Goal: Information Seeking & Learning: Learn about a topic

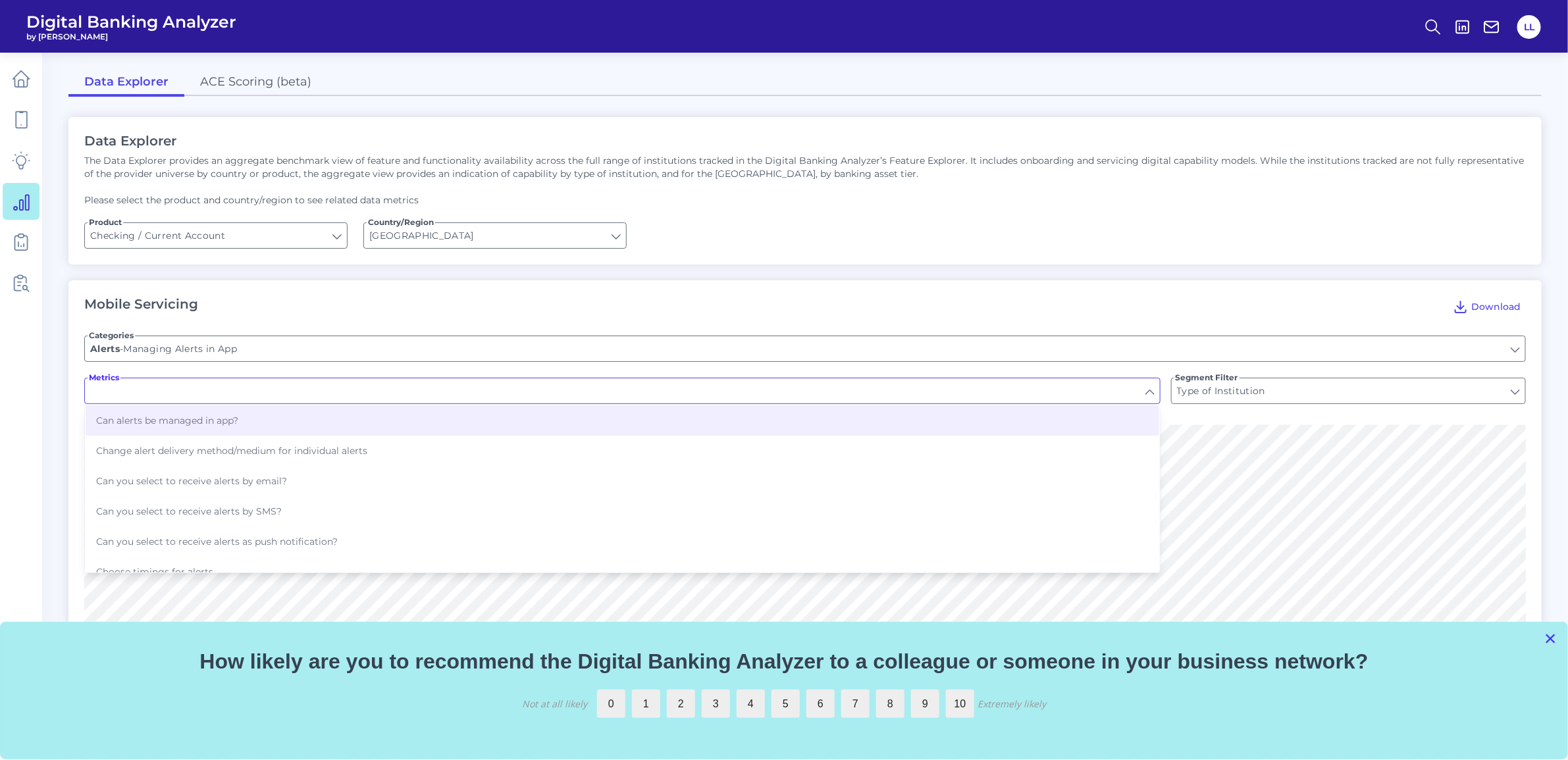
click at [1553, 638] on button "×" at bounding box center [1550, 638] width 13 height 21
type input "Can alerts be managed in app?"
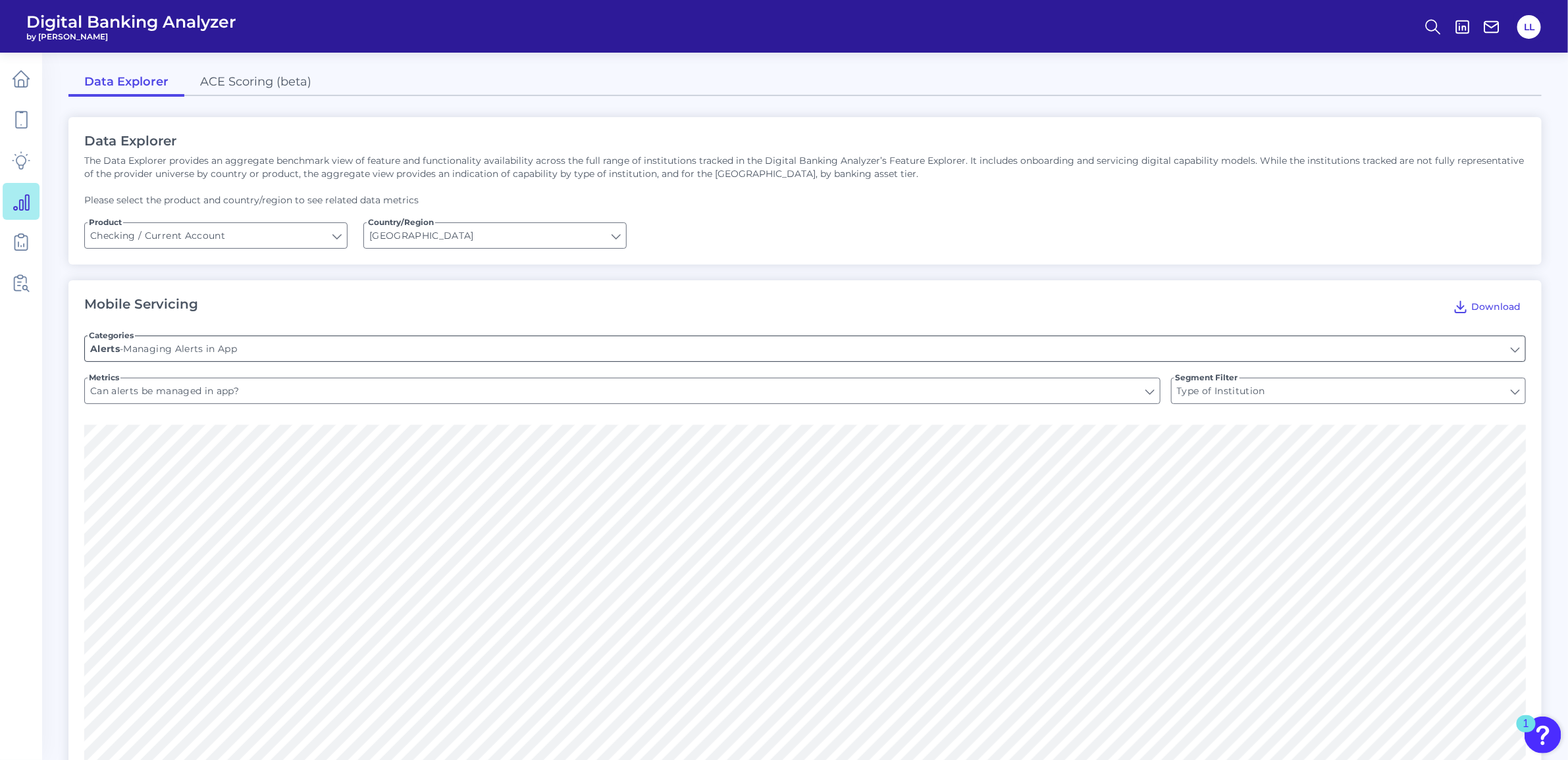
click at [274, 346] on input "Managing Alerts in App" at bounding box center [805, 349] width 1440 height 25
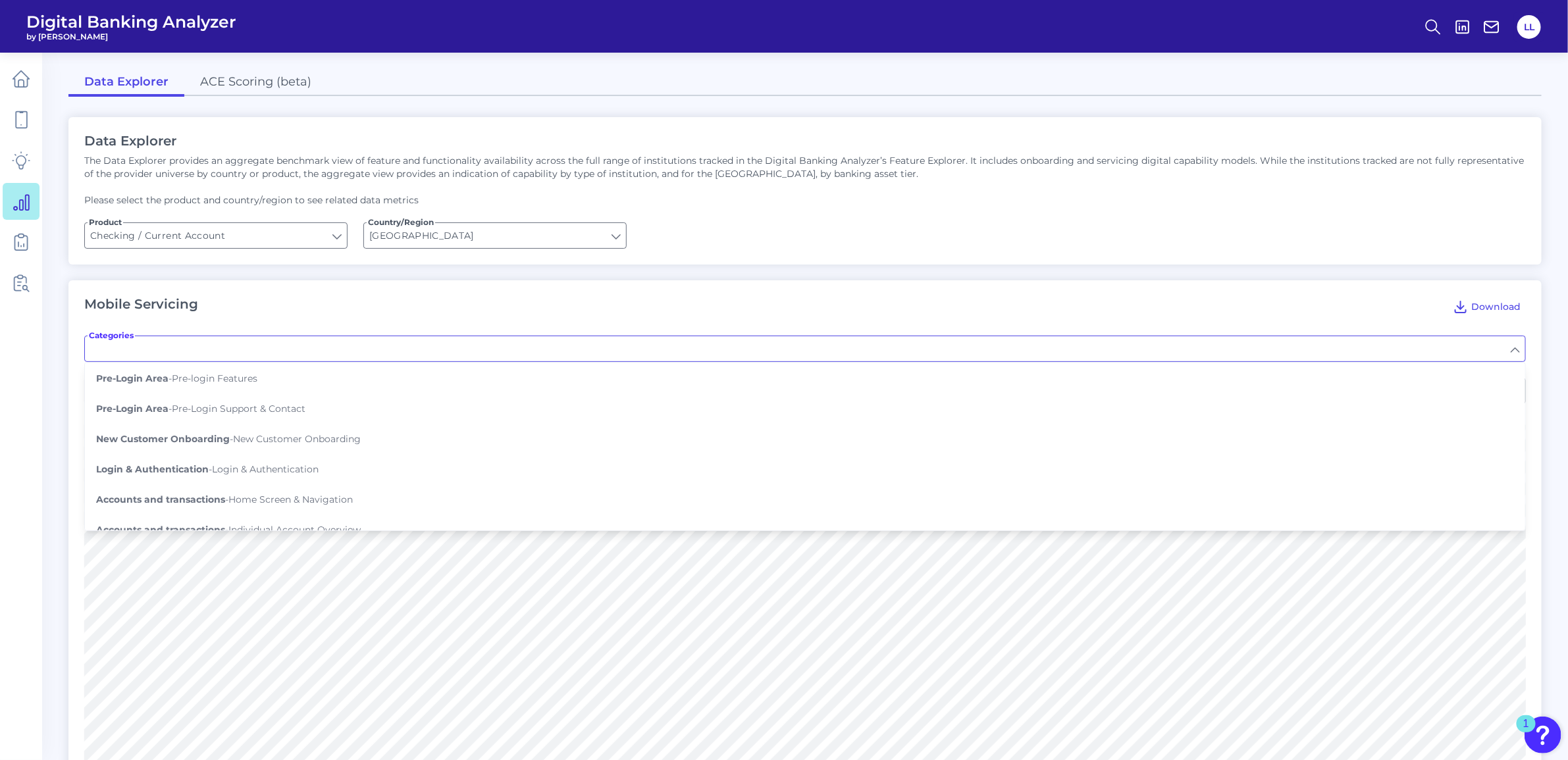
click at [274, 309] on div "Mobile Servicing Download" at bounding box center [805, 306] width 1441 height 21
type input "Managing Alerts in App"
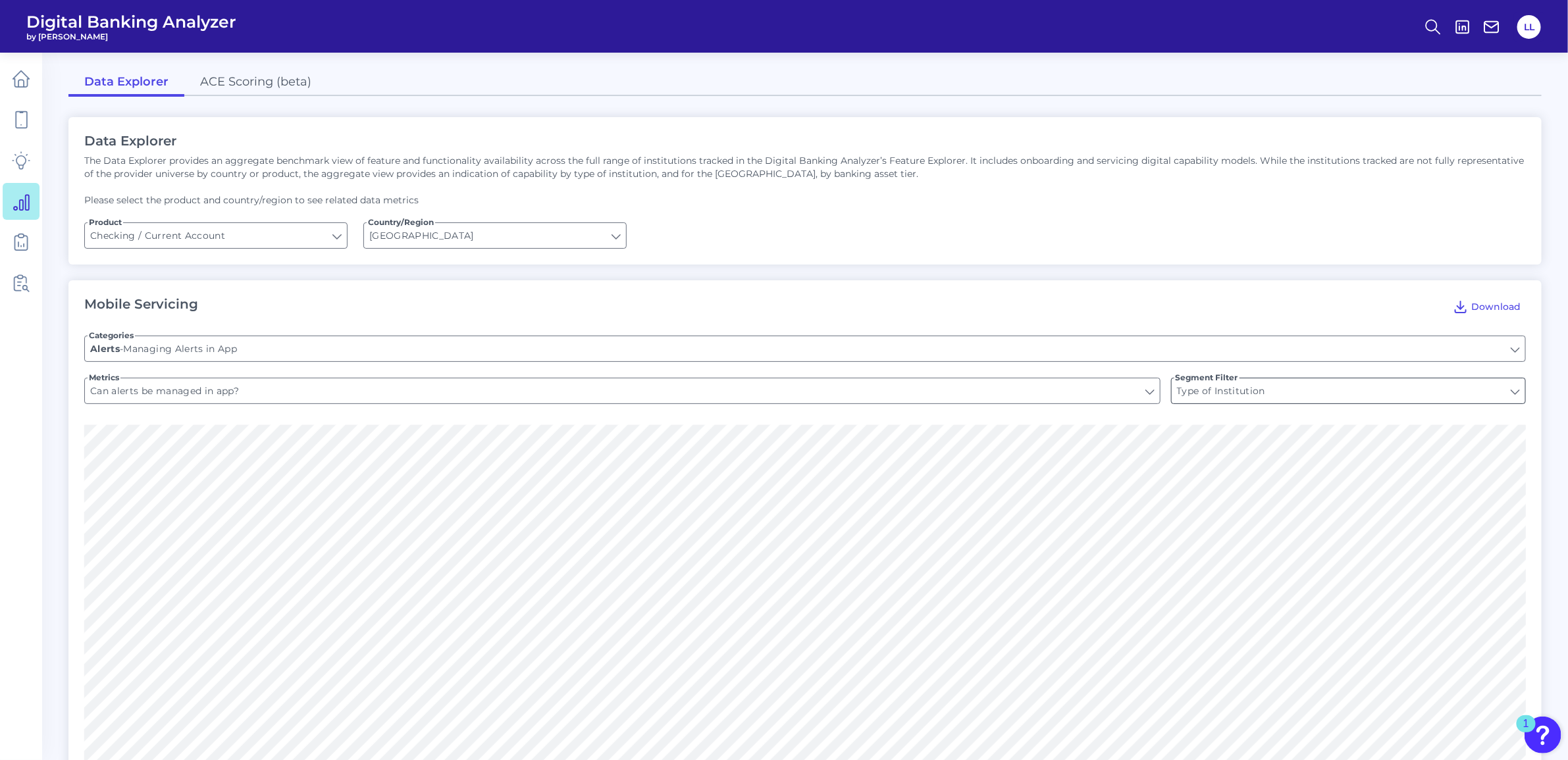
click at [1513, 395] on input "Type of Institution" at bounding box center [1348, 391] width 354 height 25
click at [1280, 297] on div "Mobile Servicing Download" at bounding box center [805, 306] width 1441 height 21
type input "Type of Institution"
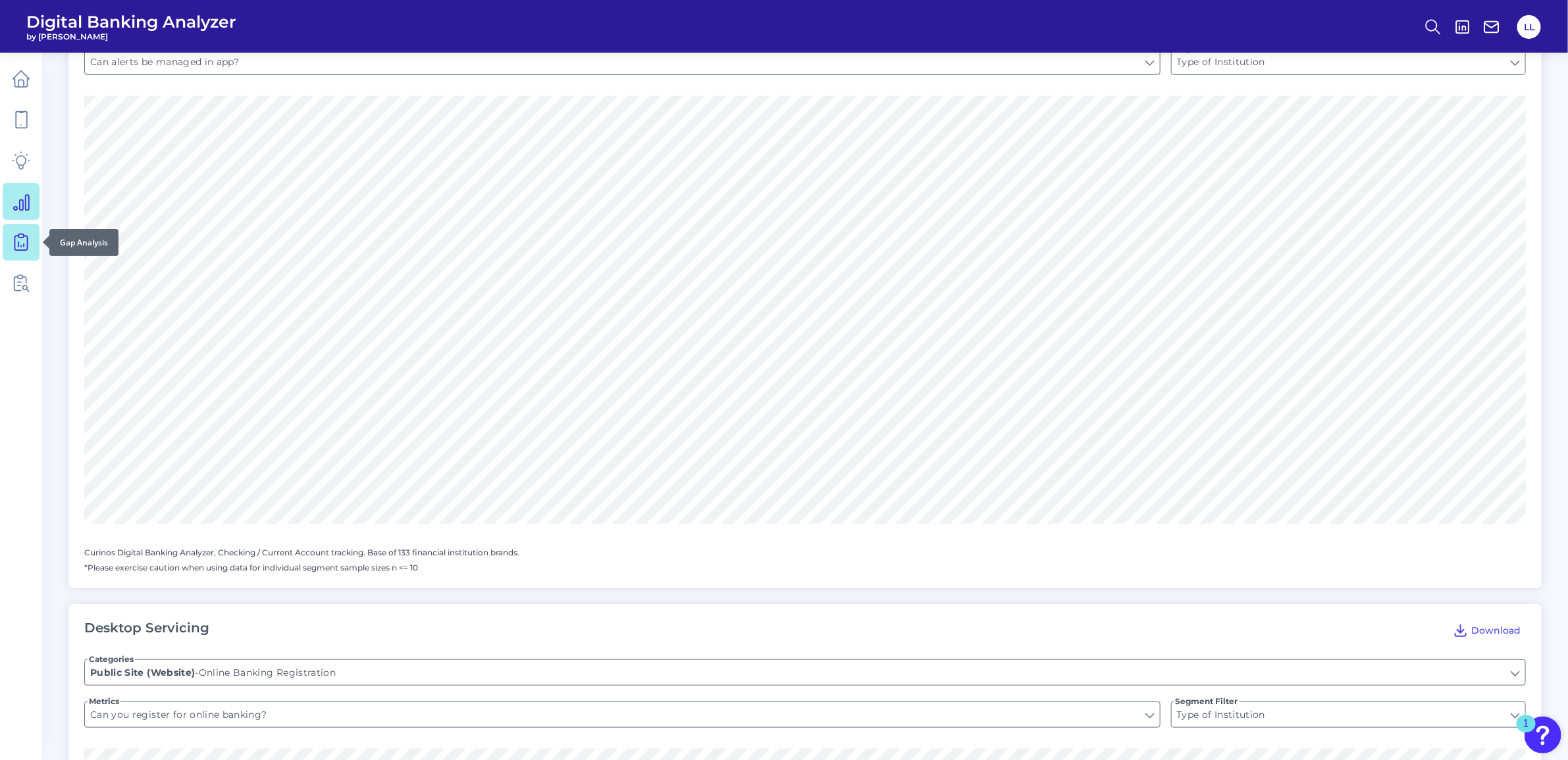
click at [22, 240] on icon at bounding box center [21, 242] width 18 height 18
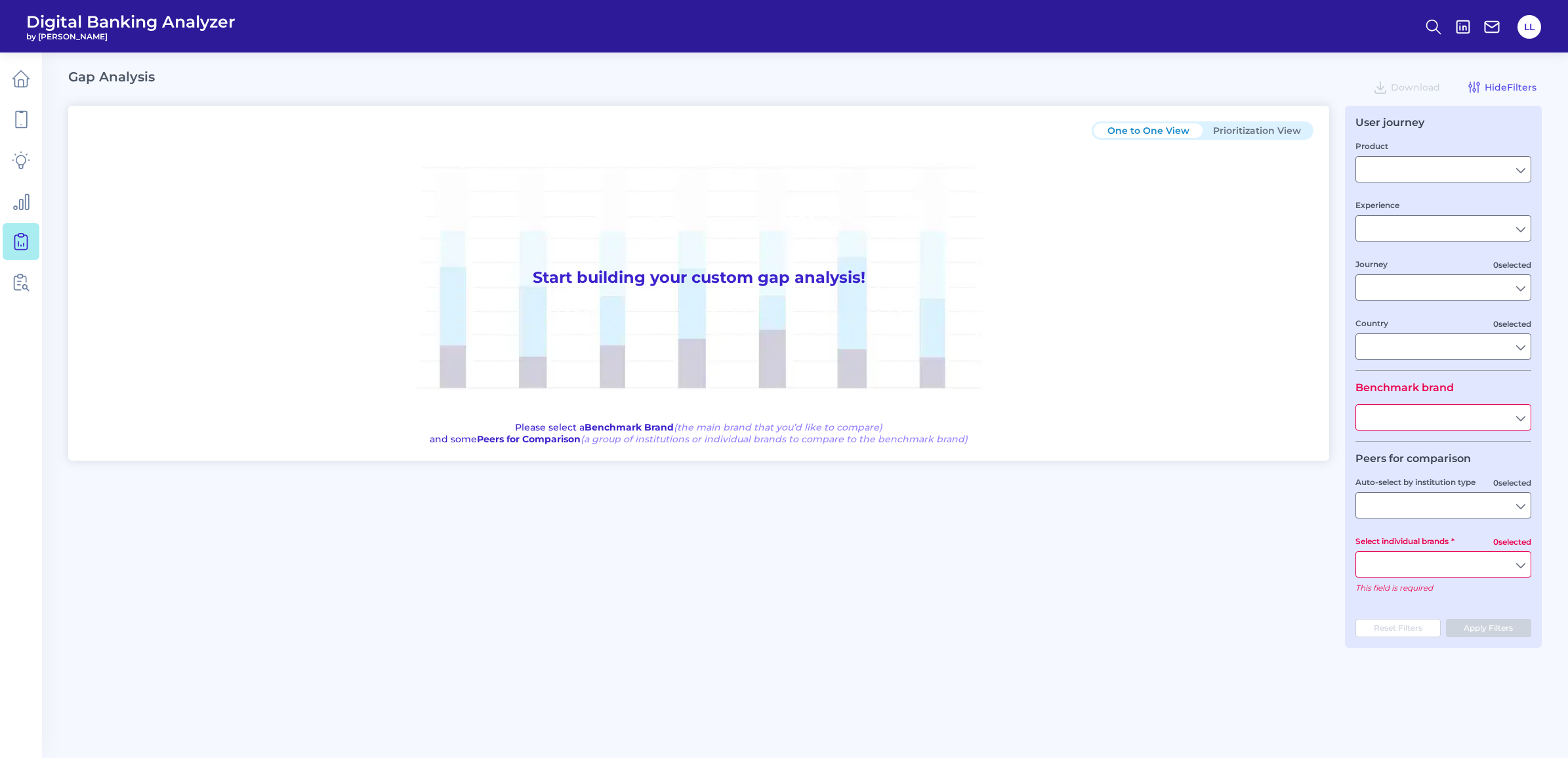
type input "Checking / Current Account"
type input "Mobile Servicing"
type input "Pre-Login Area, New Customer Onboarding, Login & Authentication, Accounts and t…"
type input "[GEOGRAPHIC_DATA]"
type input "First Citizens Bank"
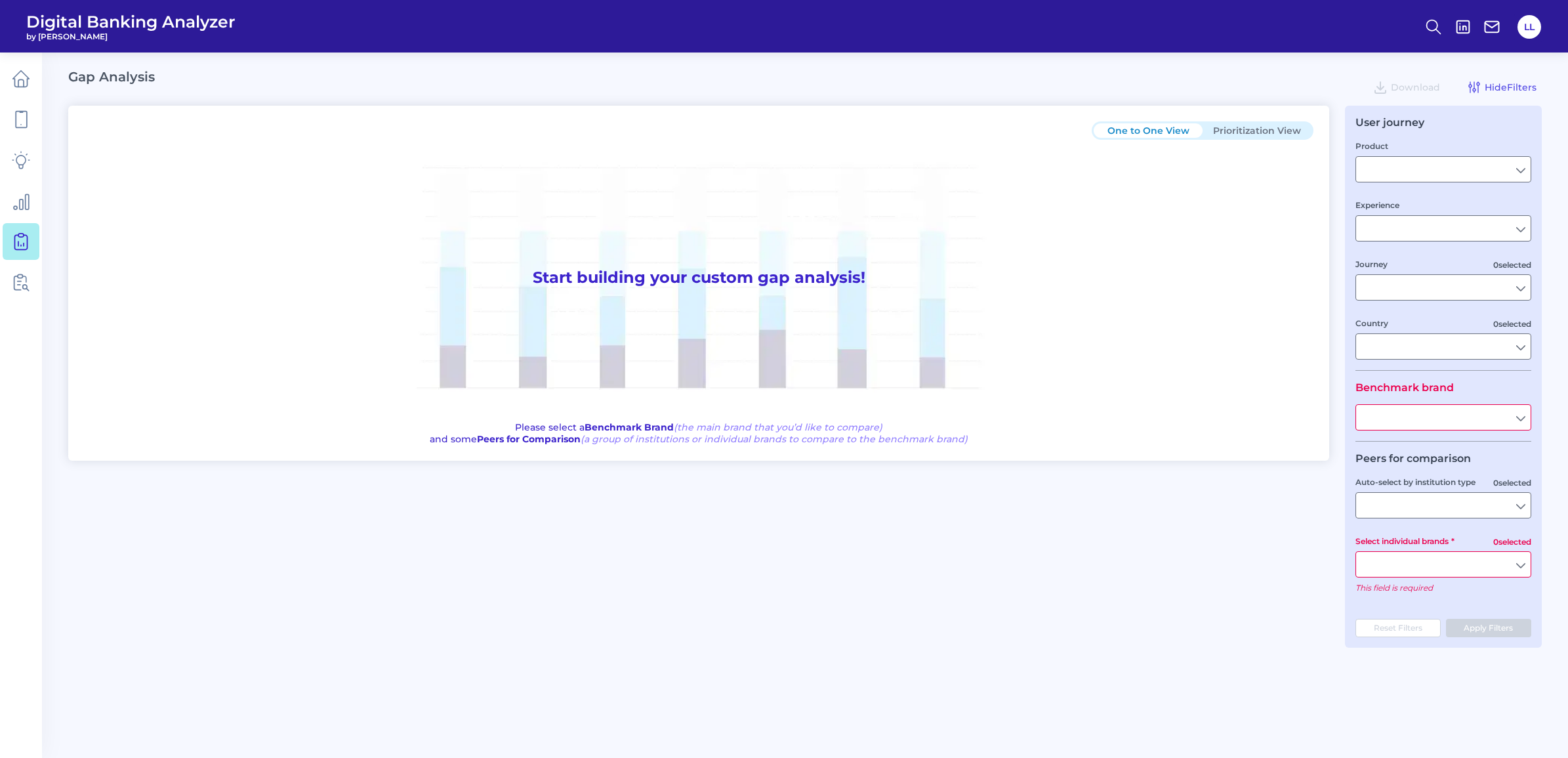
type input "All Select individual brands"
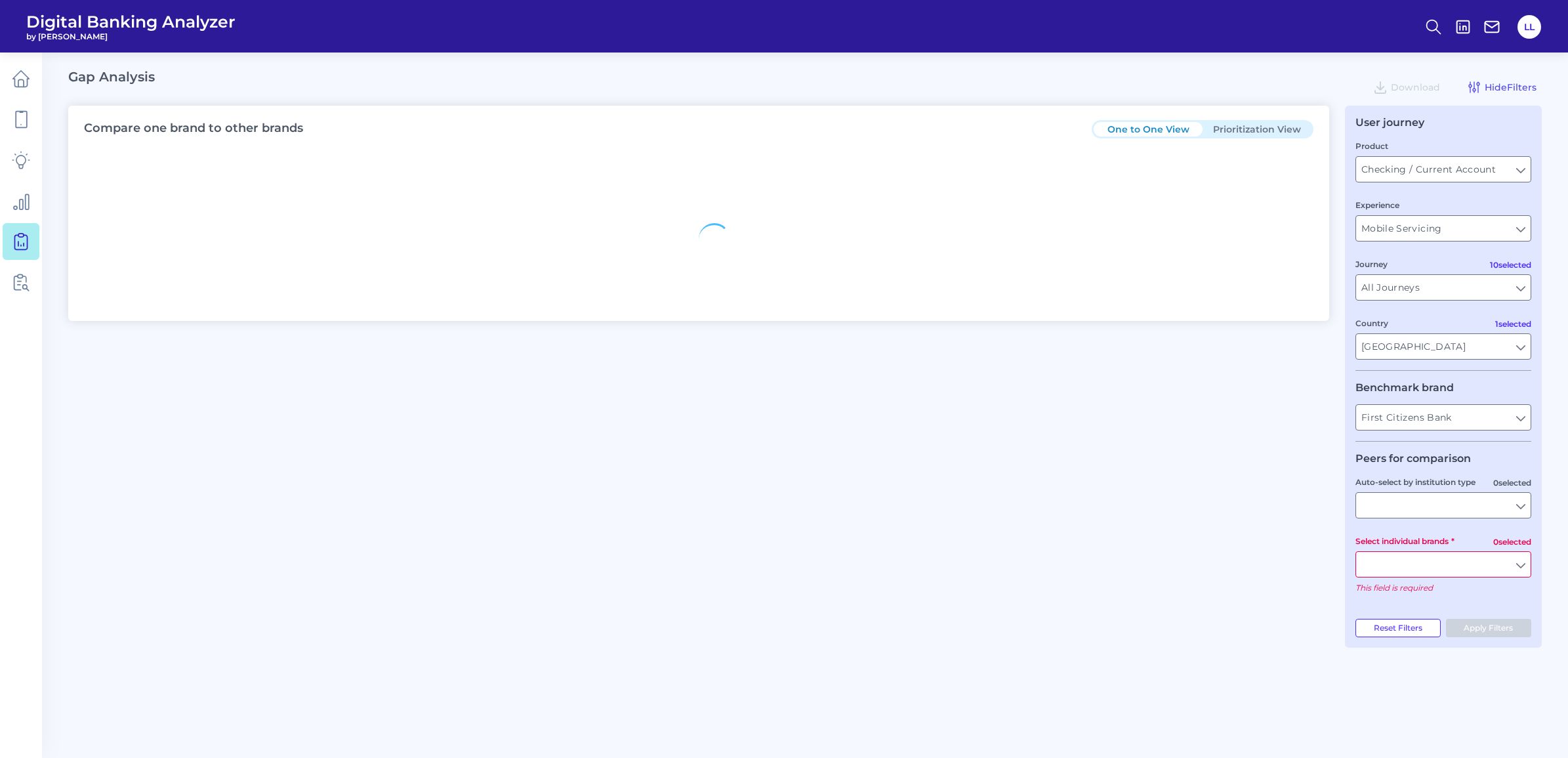
type input "All Journeys"
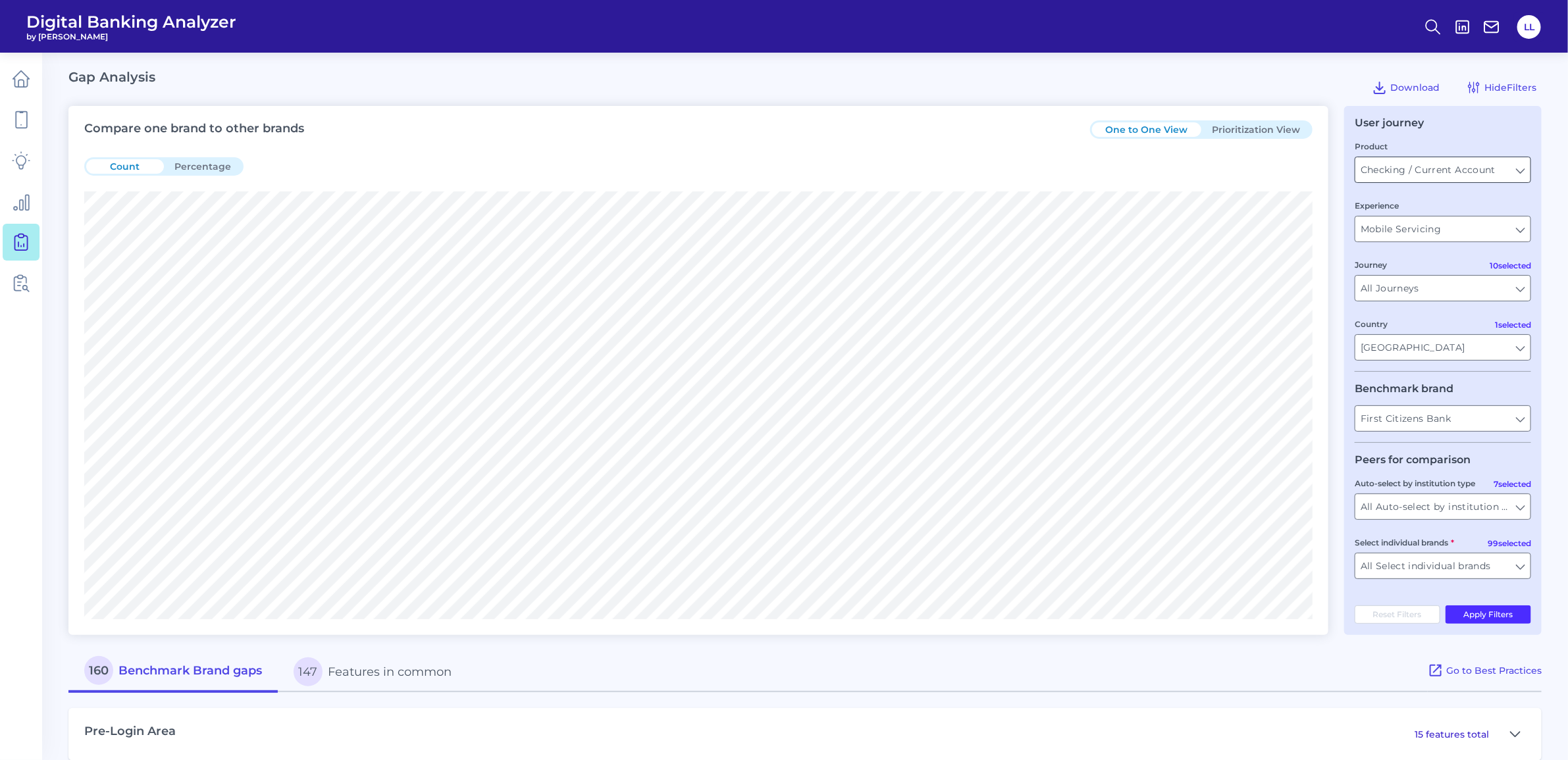
click at [1524, 172] on input "Checking / Current Account" at bounding box center [1442, 170] width 175 height 25
click at [1476, 199] on span "Checking / Current Account" at bounding box center [1431, 199] width 129 height 12
type input "Checking / Current Account"
click at [1524, 231] on input "Mobile Servicing" at bounding box center [1442, 229] width 175 height 25
click at [1441, 285] on span "Desktop Servicing" at bounding box center [1409, 288] width 85 height 12
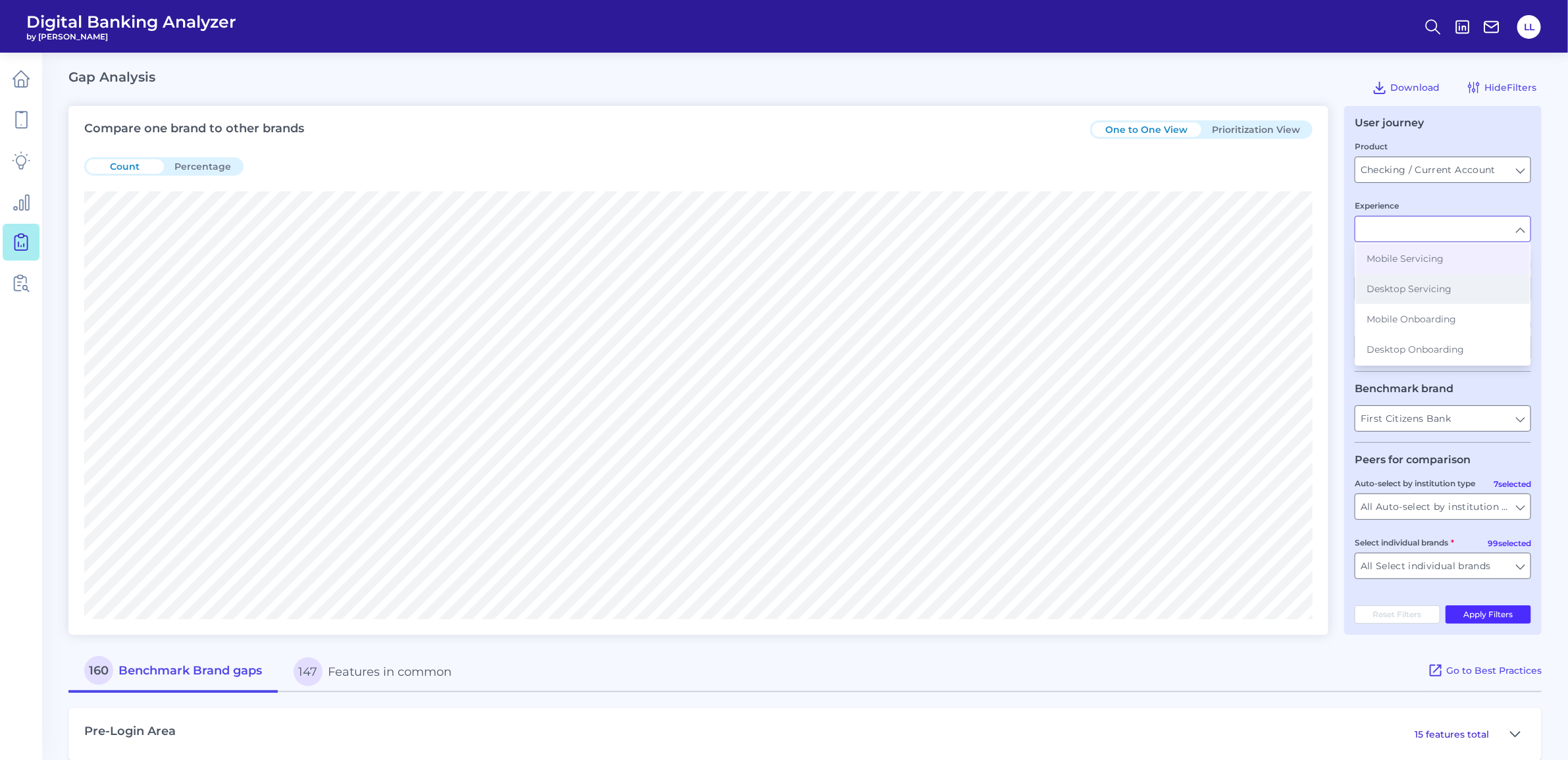
type input "Desktop Servicing"
click at [1442, 287] on input "All Journeys" at bounding box center [1442, 288] width 175 height 25
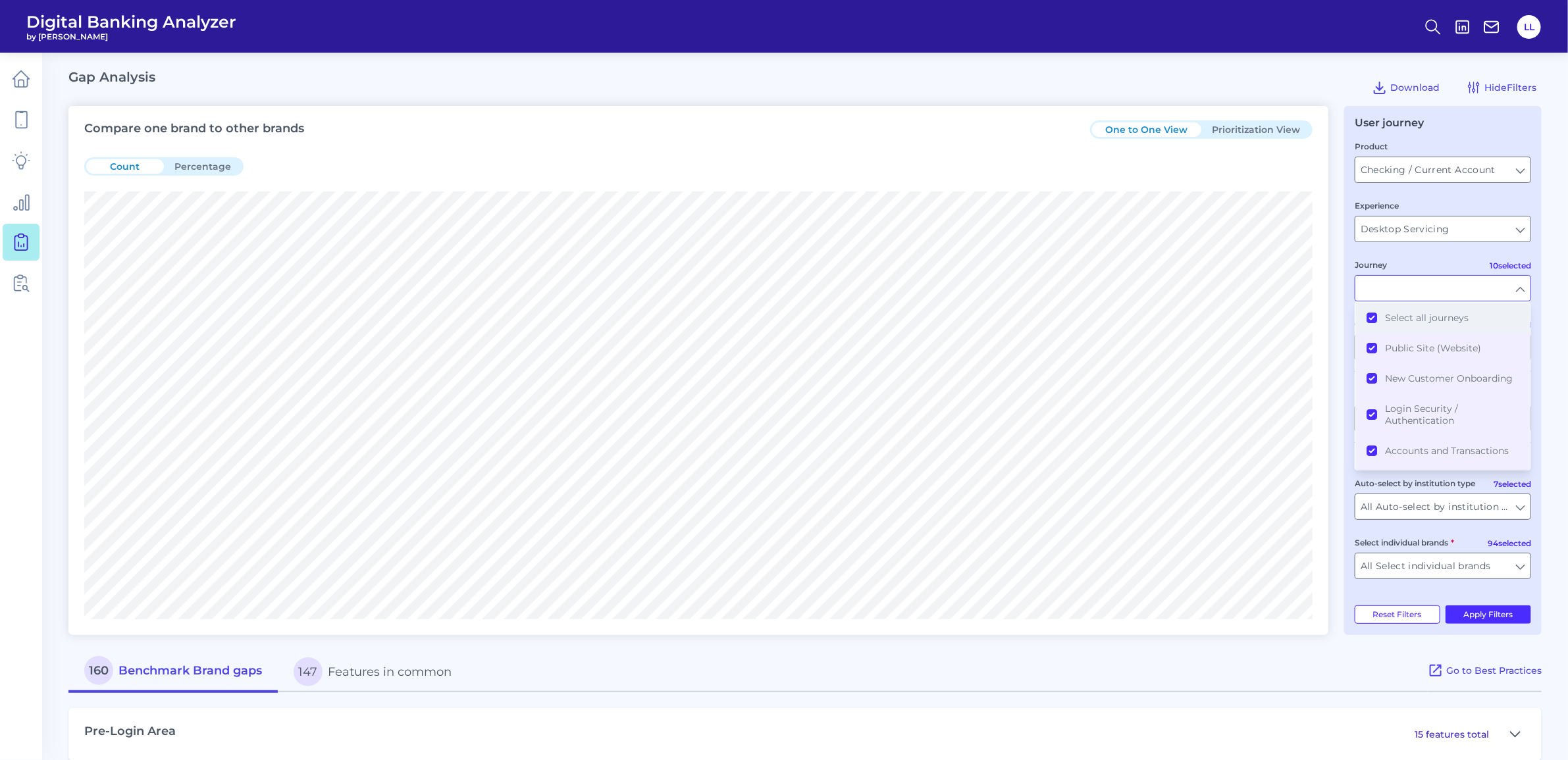
click at [1371, 315] on button "Select all journeys" at bounding box center [1442, 317] width 173 height 30
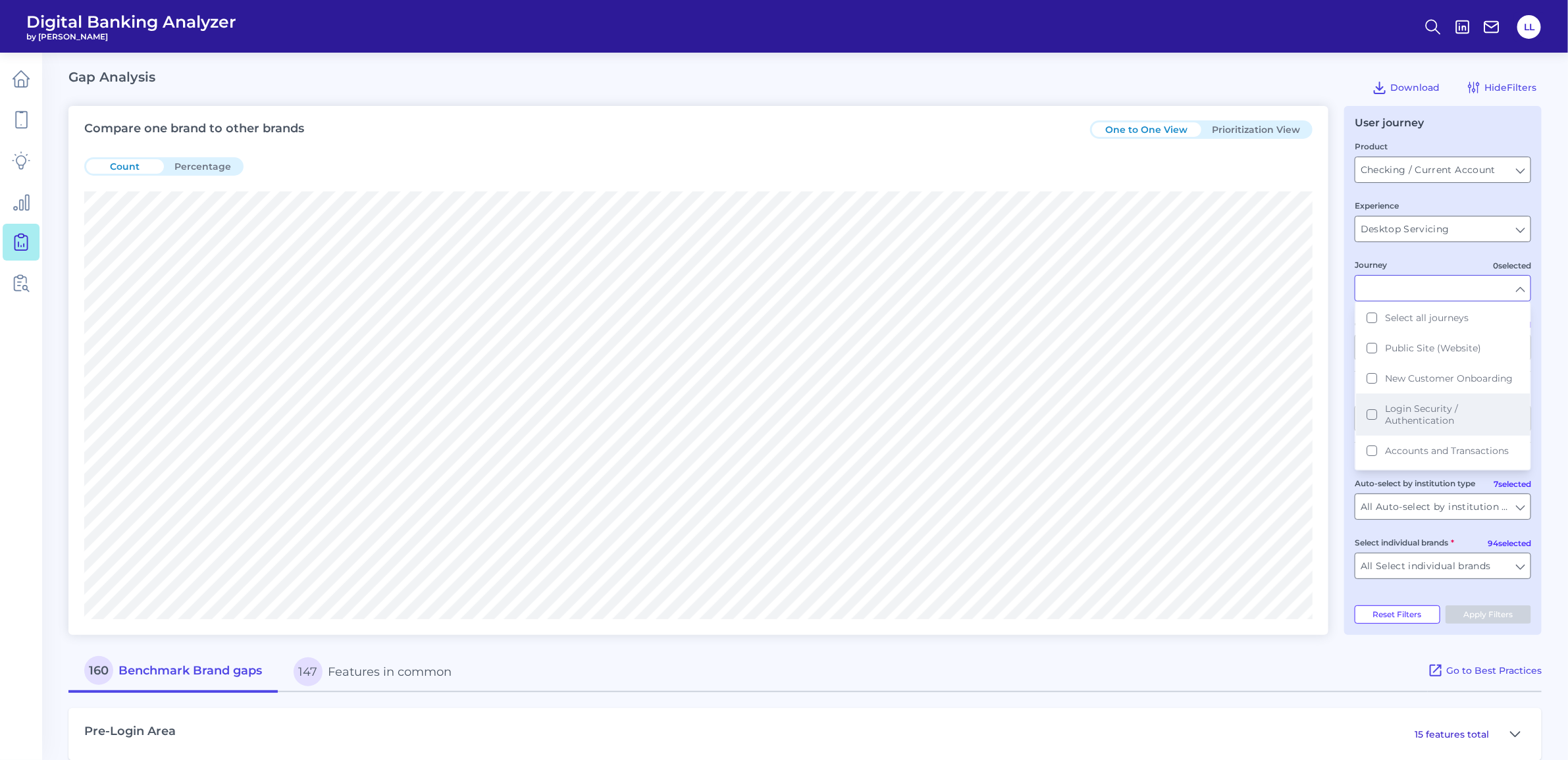
scroll to position [83, 0]
click at [1377, 433] on button "Settings and Profile Management" at bounding box center [1442, 434] width 173 height 42
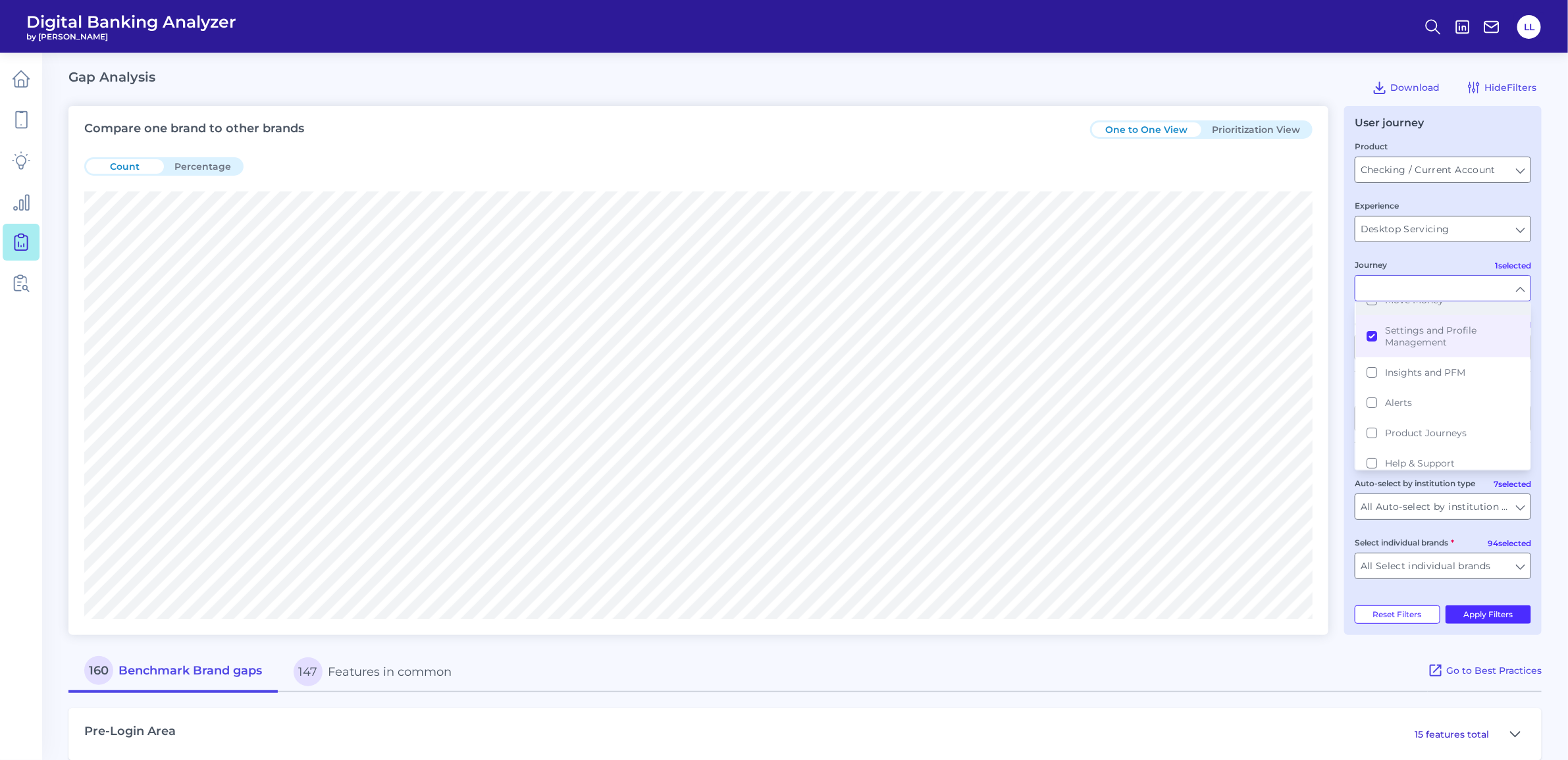
scroll to position [186, 0]
click at [1369, 396] on button "Alerts" at bounding box center [1442, 397] width 173 height 30
click at [1512, 612] on button "Apply Filters" at bounding box center [1488, 614] width 86 height 18
type input "Settings and Profile Management, Alerts"
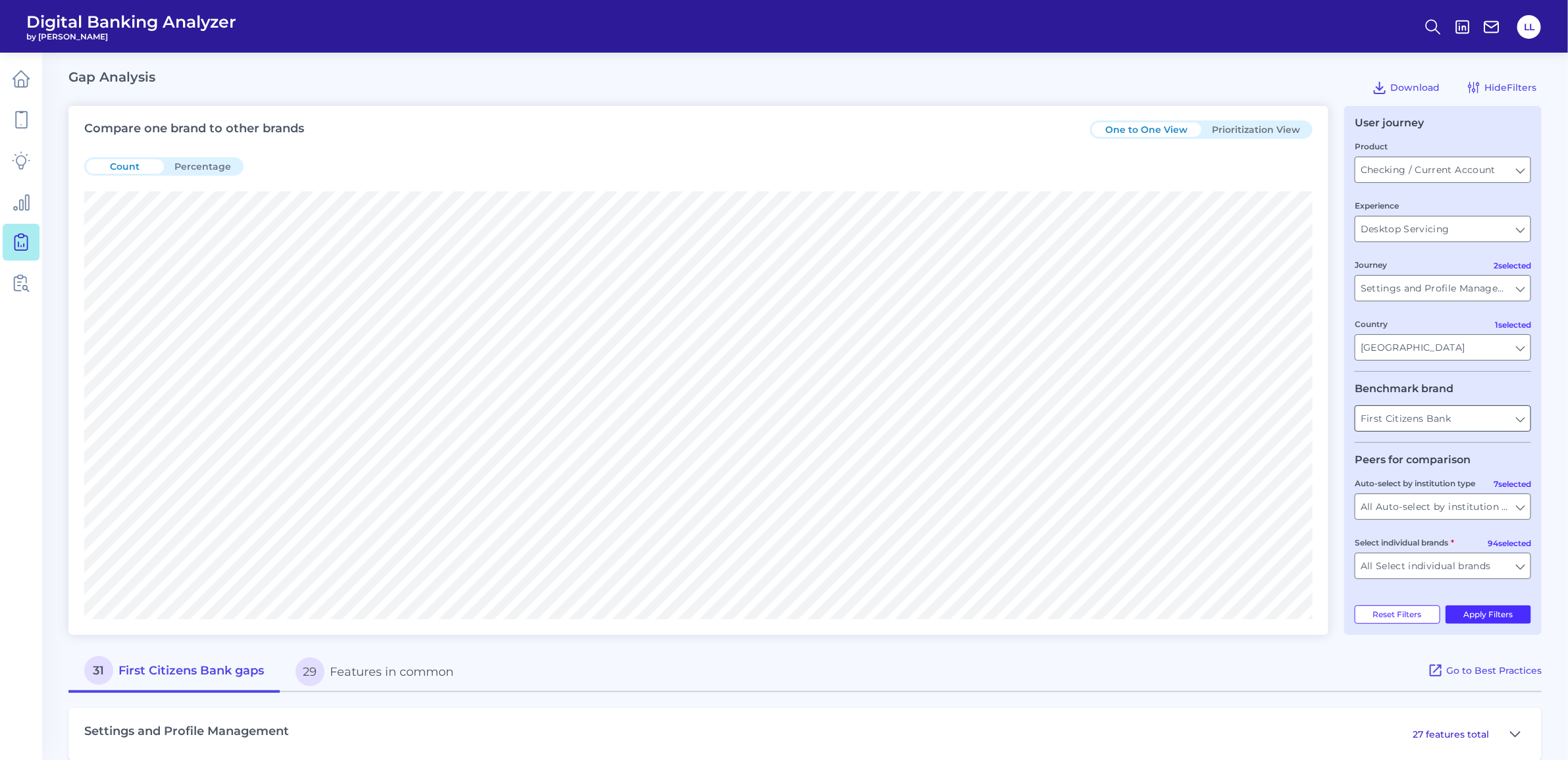
click at [1524, 425] on input "First Citizens Bank" at bounding box center [1442, 418] width 175 height 25
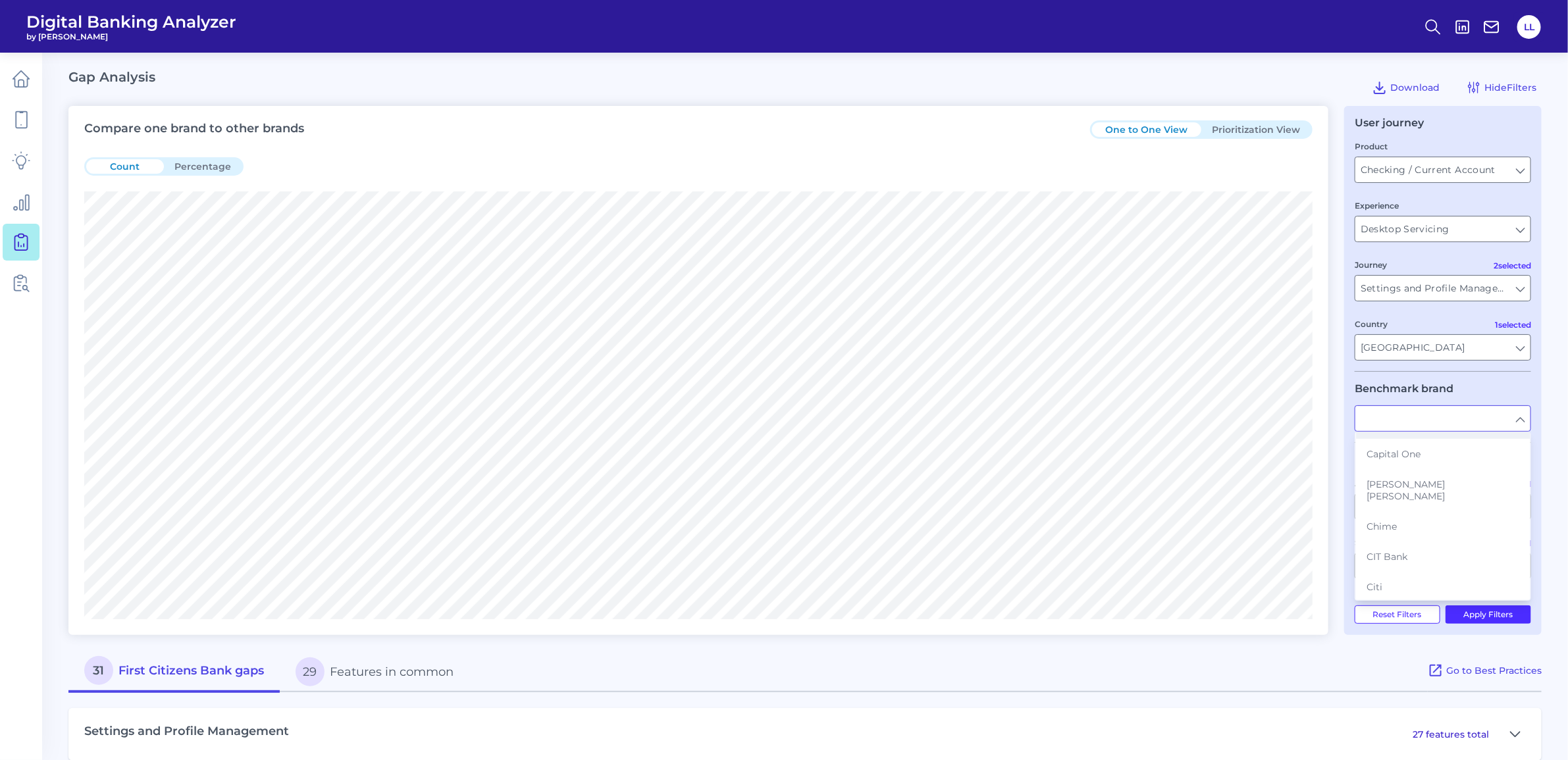
scroll to position [493, 0]
click at [1384, 535] on span "CIT Bank" at bounding box center [1387, 541] width 41 height 12
type input "CIT Bank"
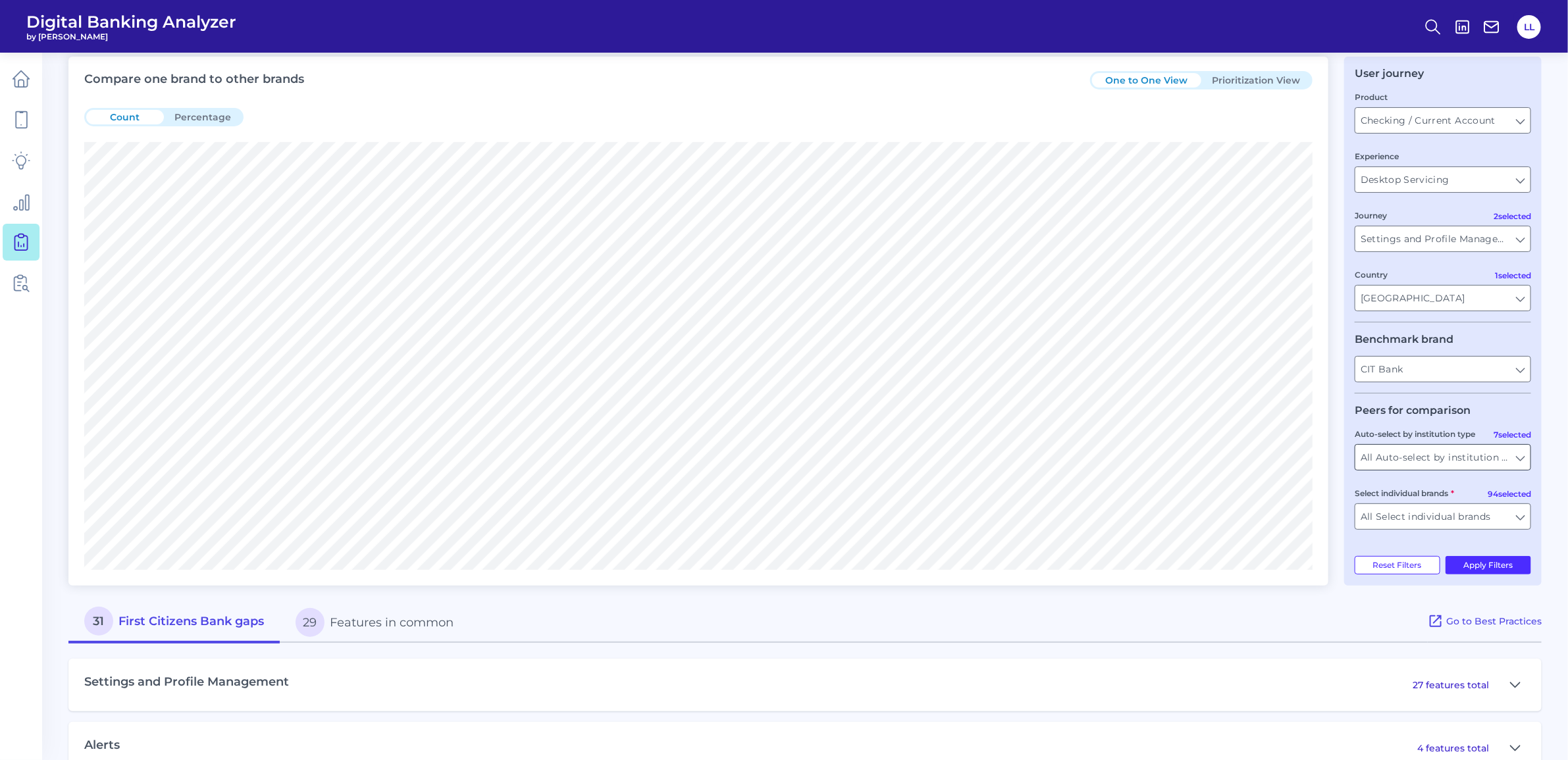
scroll to position [84, 0]
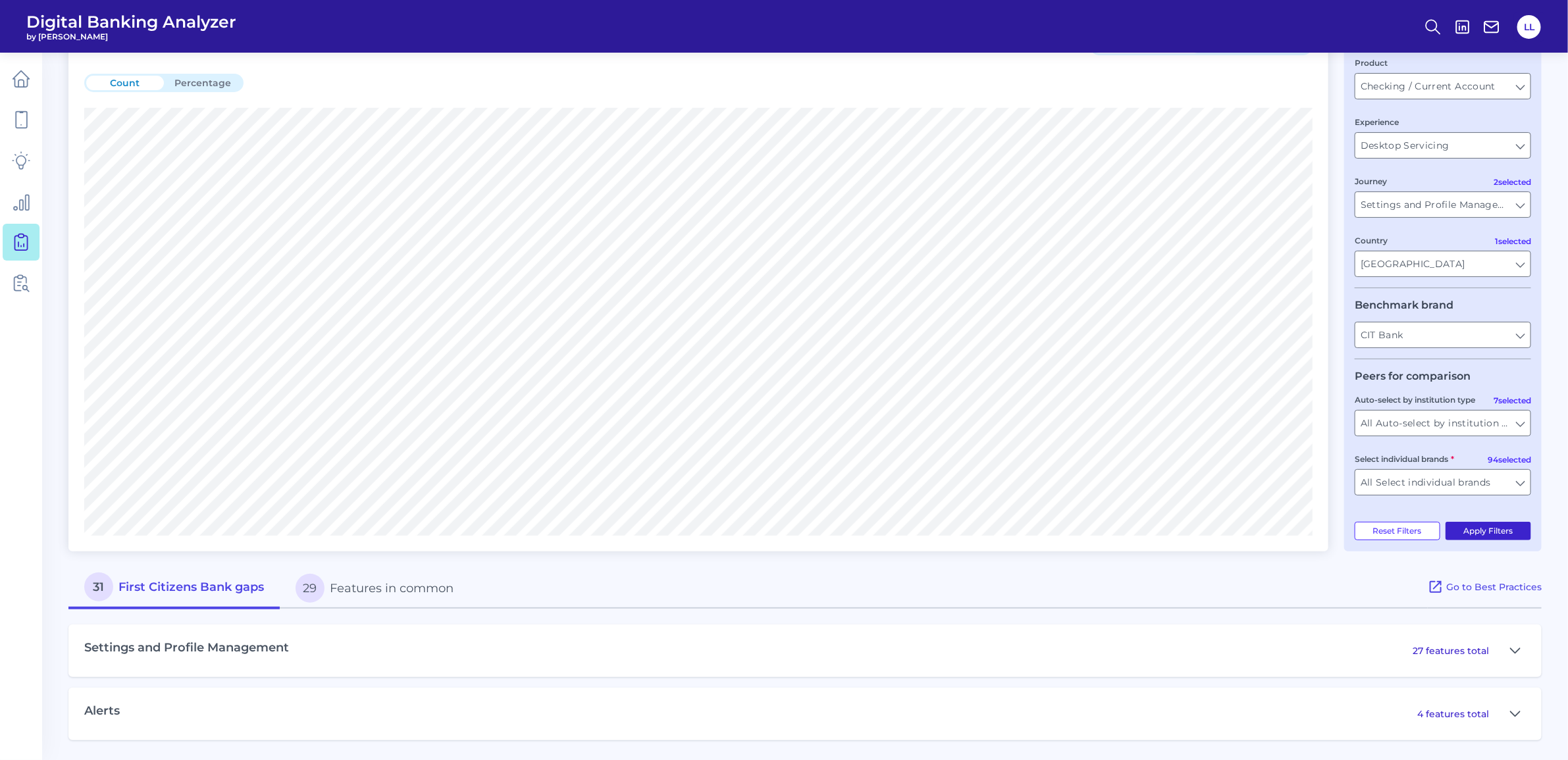
click at [1492, 531] on button "Apply Filters" at bounding box center [1488, 531] width 86 height 18
click at [1512, 648] on icon at bounding box center [1515, 650] width 11 height 15
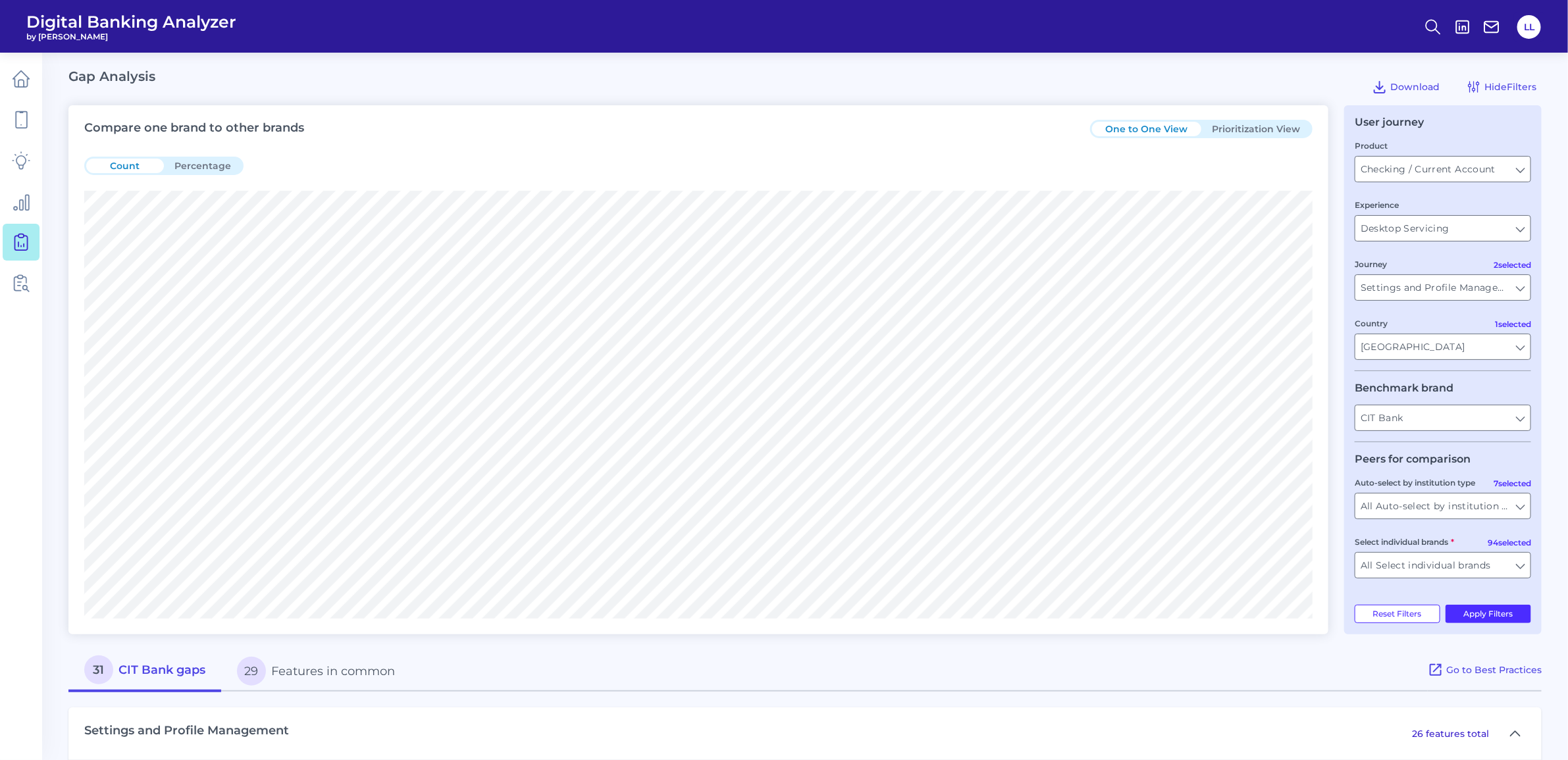
scroll to position [0, 0]
click at [1519, 290] on input "Settings and Profile Management, Alerts" at bounding box center [1442, 288] width 175 height 25
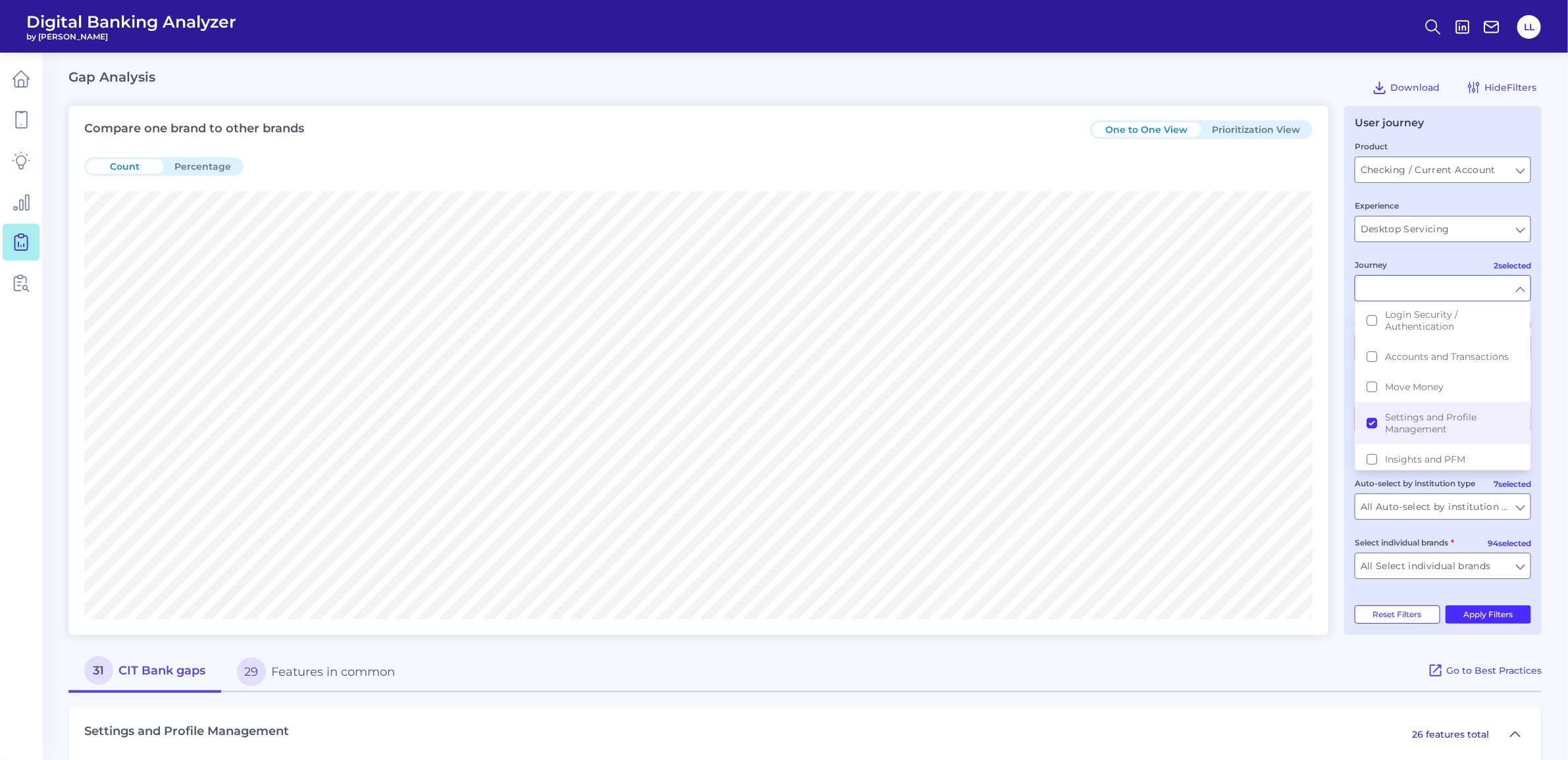
scroll to position [164, 0]
click at [1374, 353] on button "Settings and Profile Management" at bounding box center [1442, 353] width 173 height 42
click at [1508, 613] on button "Apply Filters" at bounding box center [1488, 614] width 86 height 18
type input "Alerts"
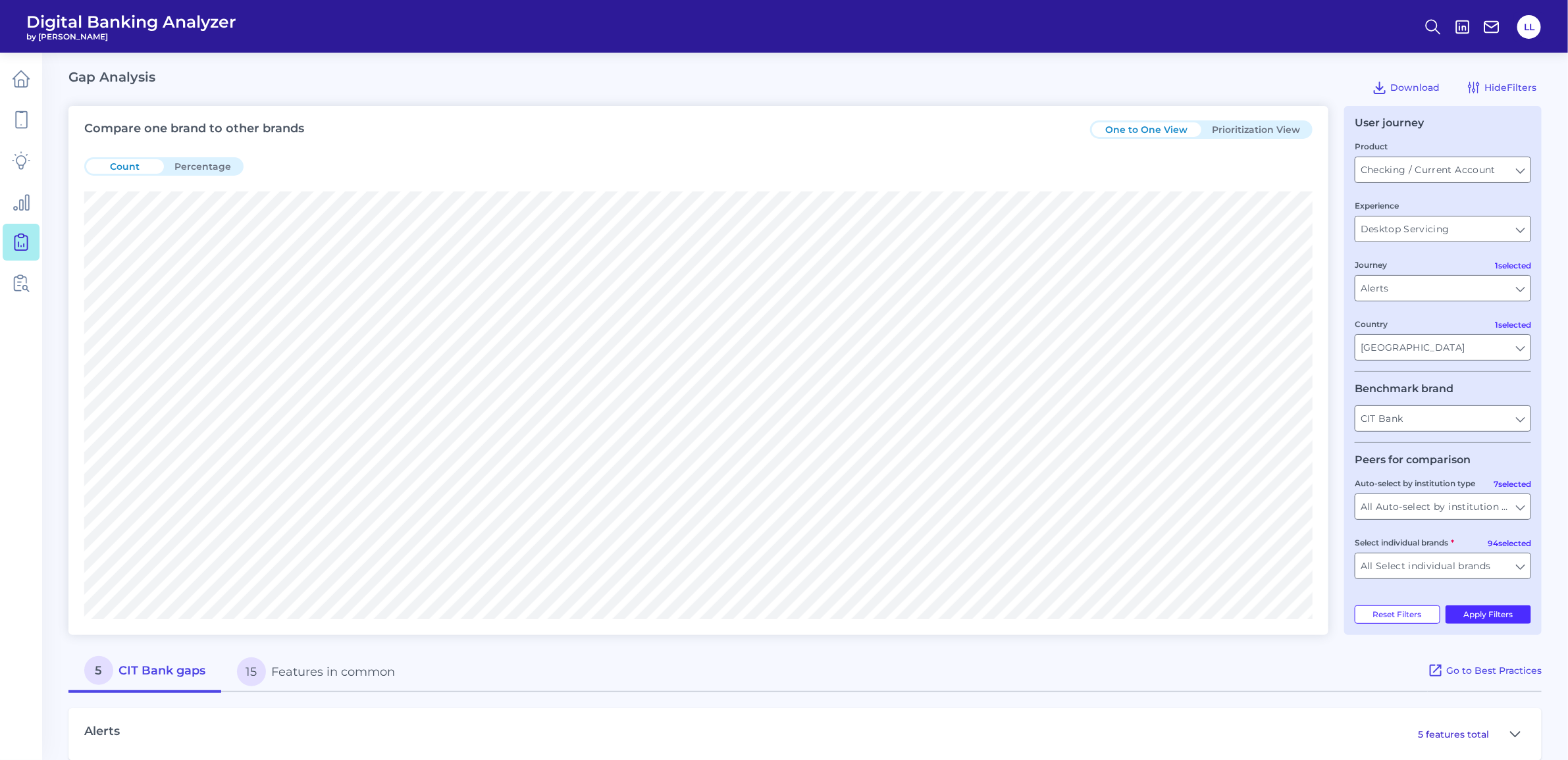
scroll to position [22, 0]
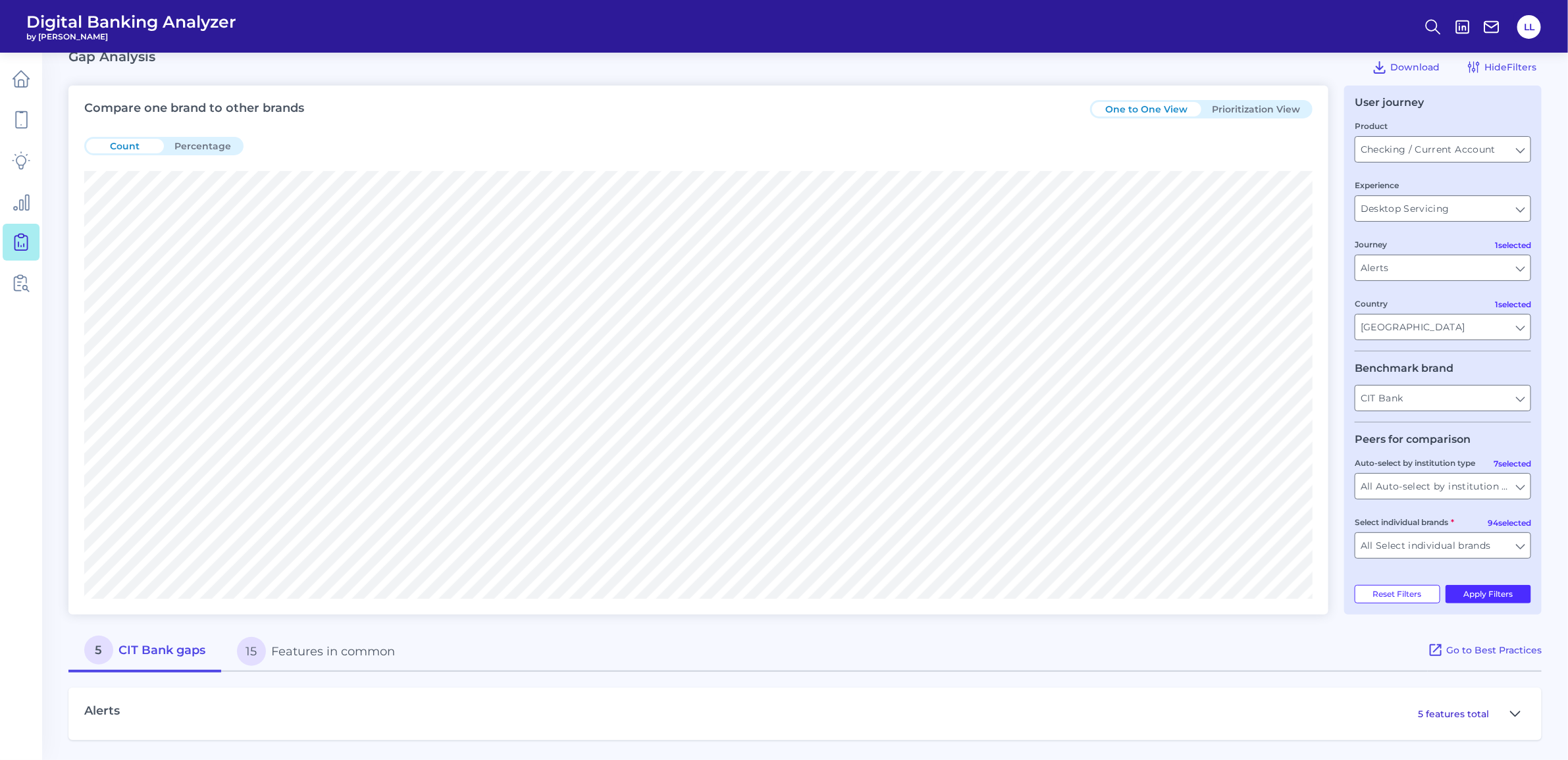
click at [1512, 717] on icon at bounding box center [1515, 713] width 11 height 15
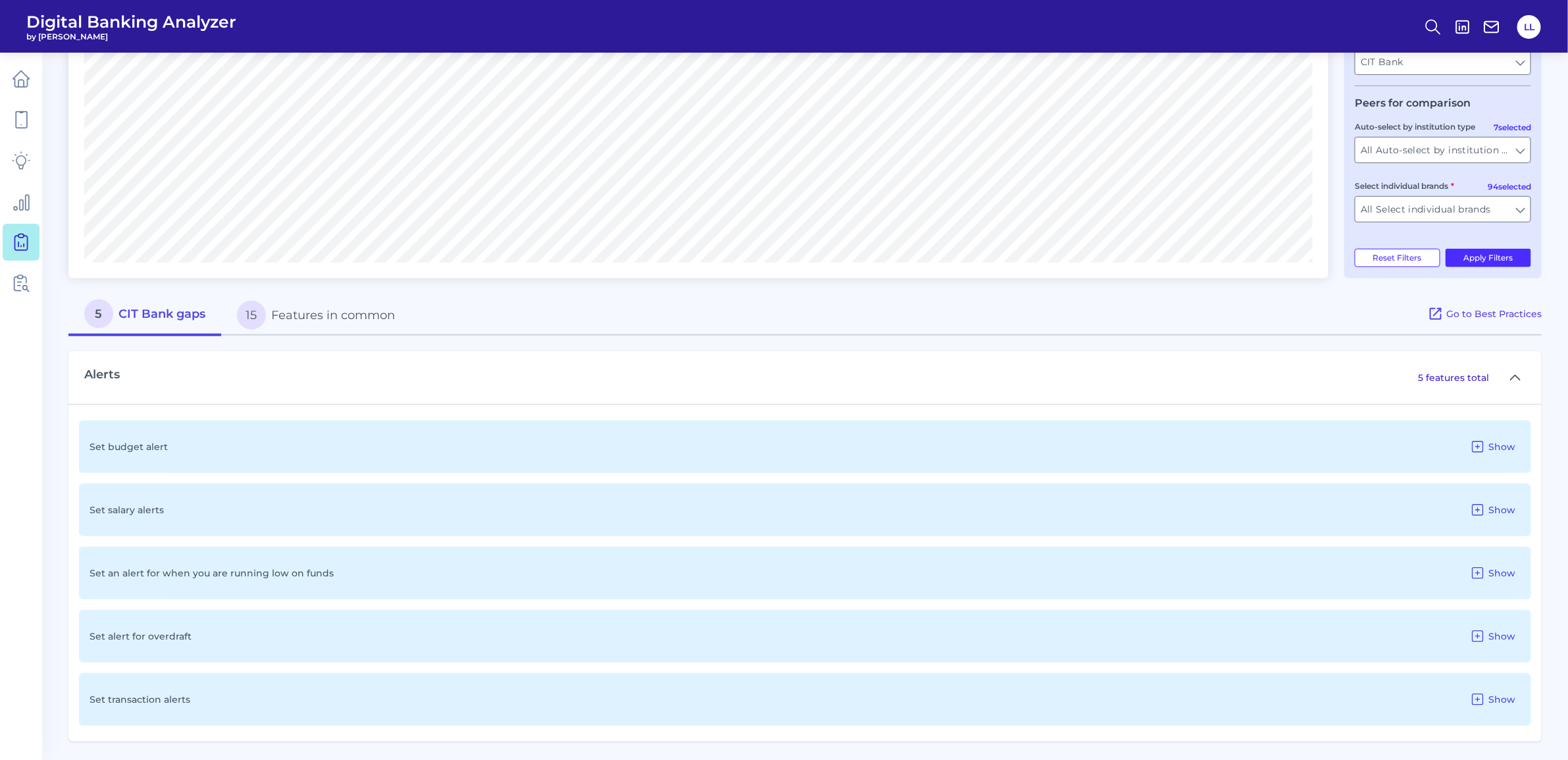
scroll to position [359, 0]
click at [1505, 310] on span "Go to Best Practices" at bounding box center [1493, 312] width 95 height 12
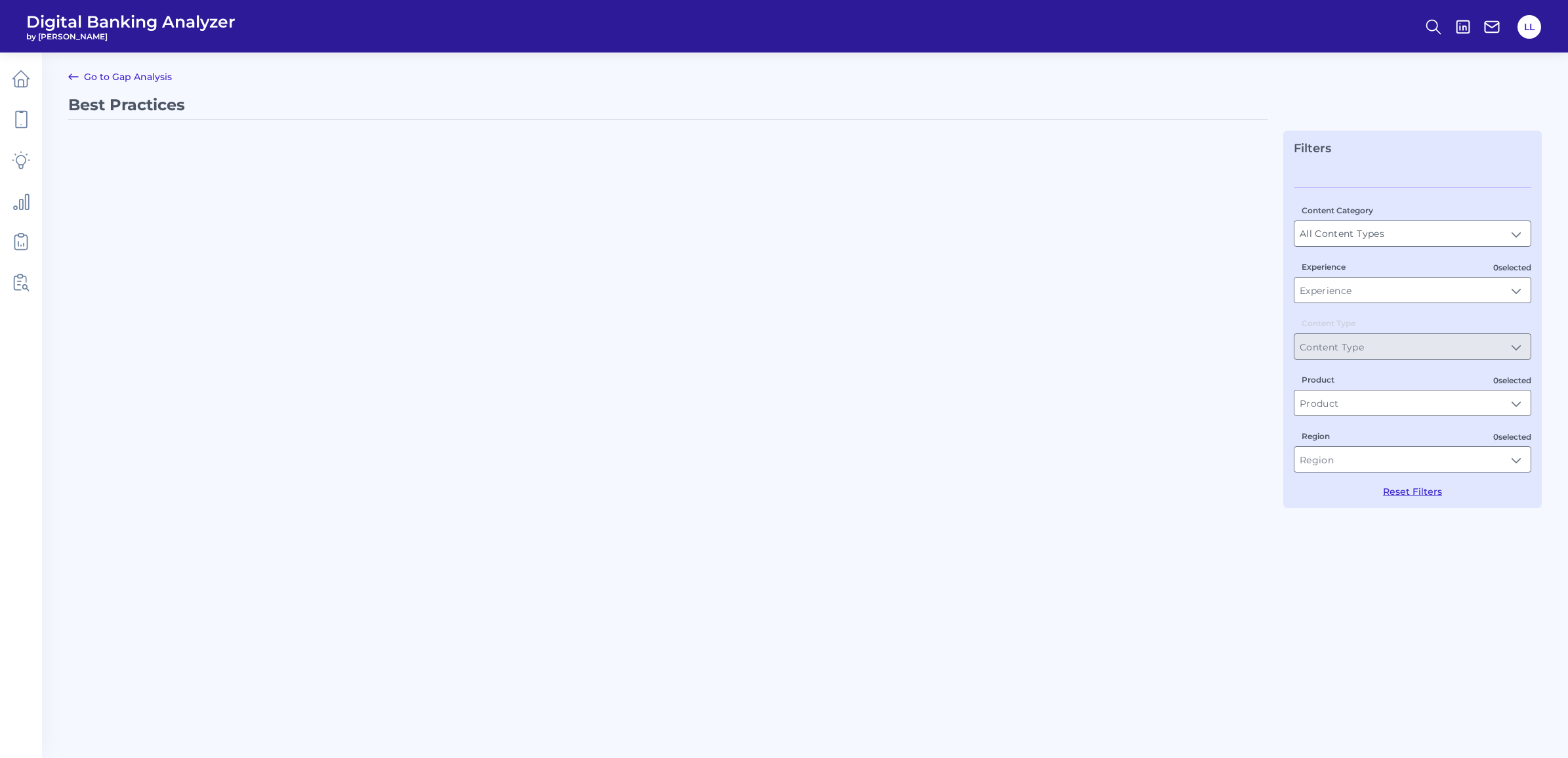
type input "Best Practices"
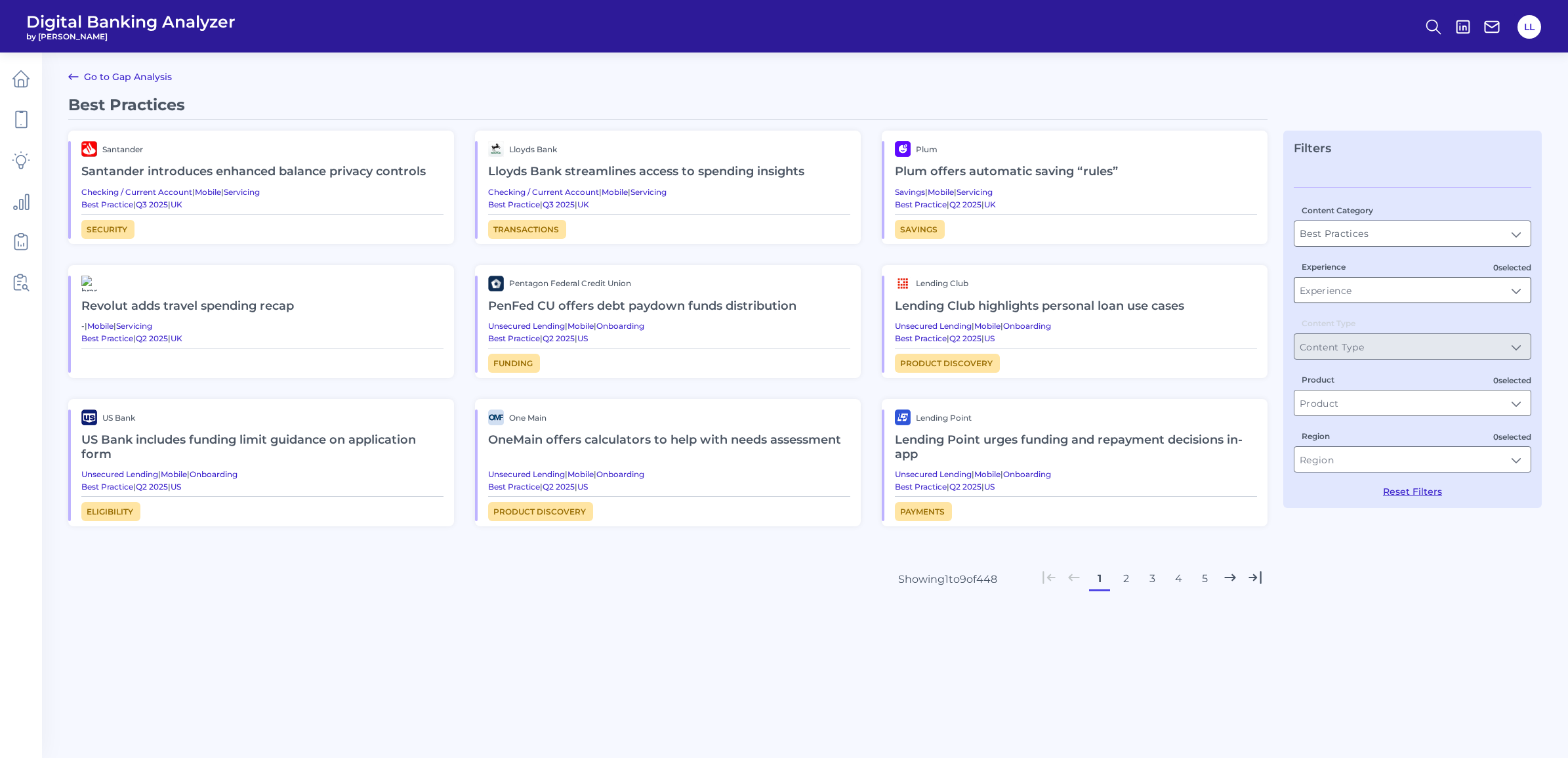
click at [1516, 290] on input "Experience" at bounding box center [1412, 290] width 236 height 25
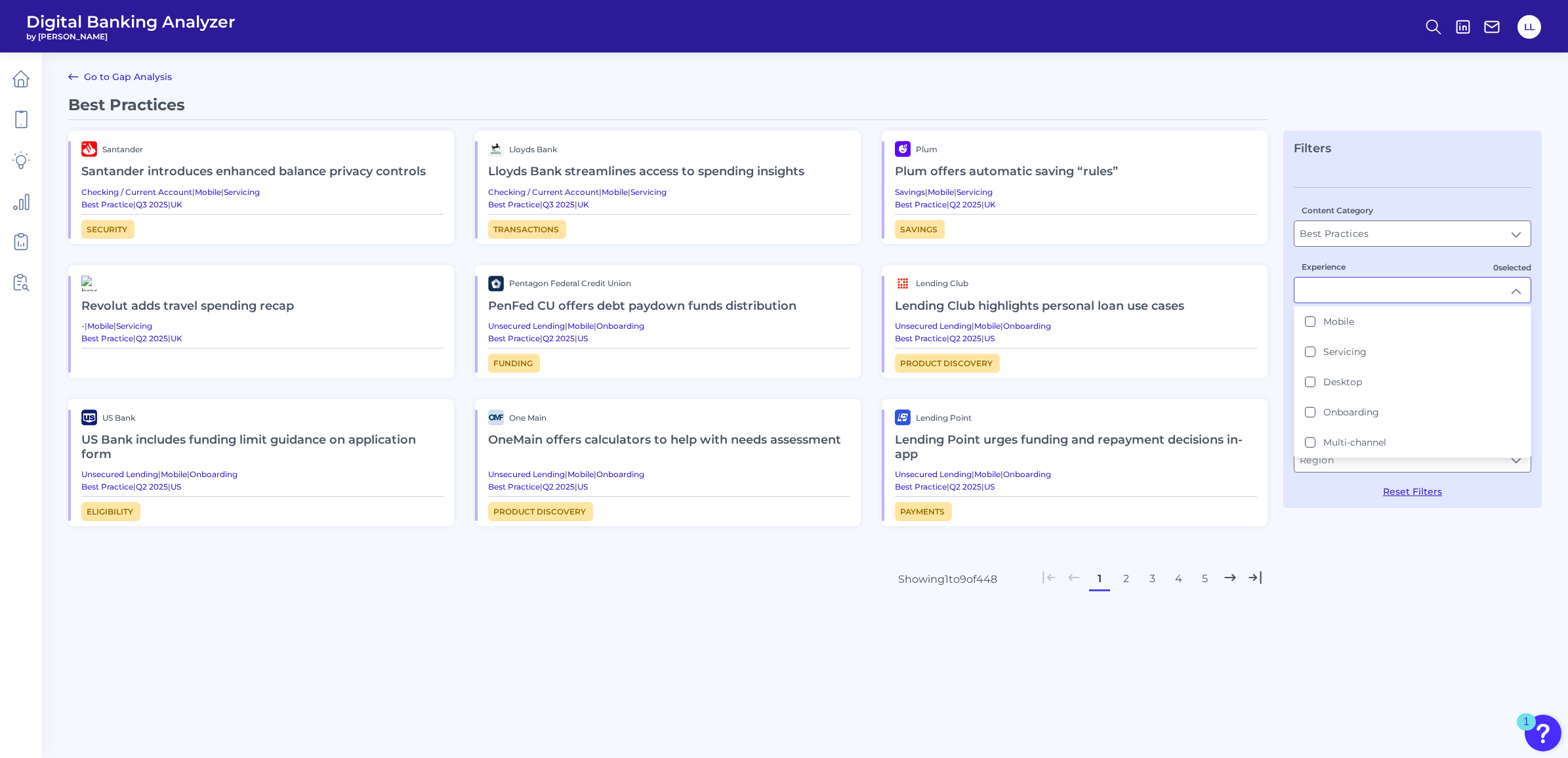
click at [116, 73] on link "Go to Gap Analysis" at bounding box center [119, 76] width 104 height 15
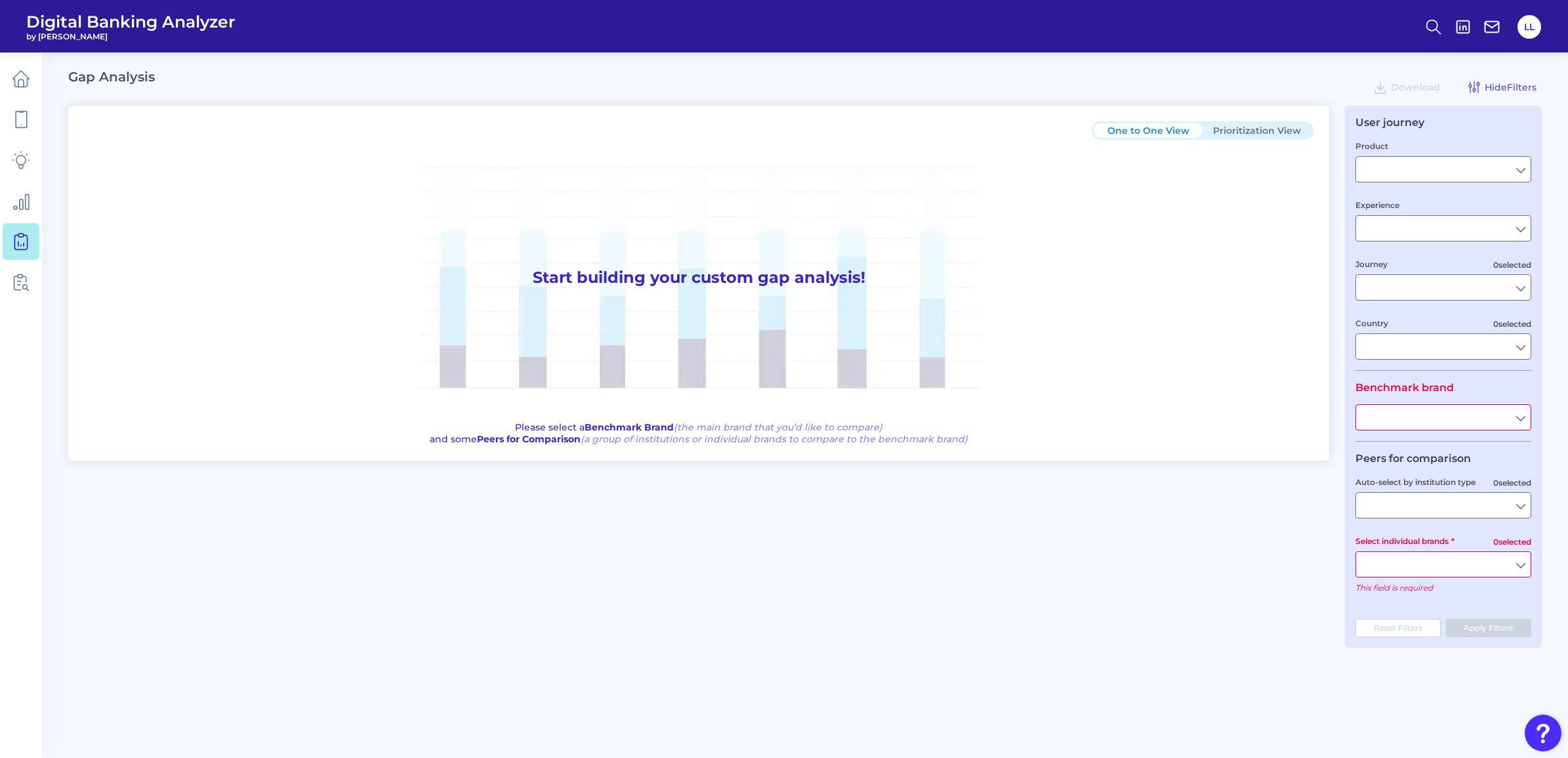
type input "Checking / Current Account"
type input "Mobile Servicing"
type input "Pre-Login Area, New Customer Onboarding, Login & Authentication, Accounts and t…"
type input "[GEOGRAPHIC_DATA]"
type input "First Citizens Bank"
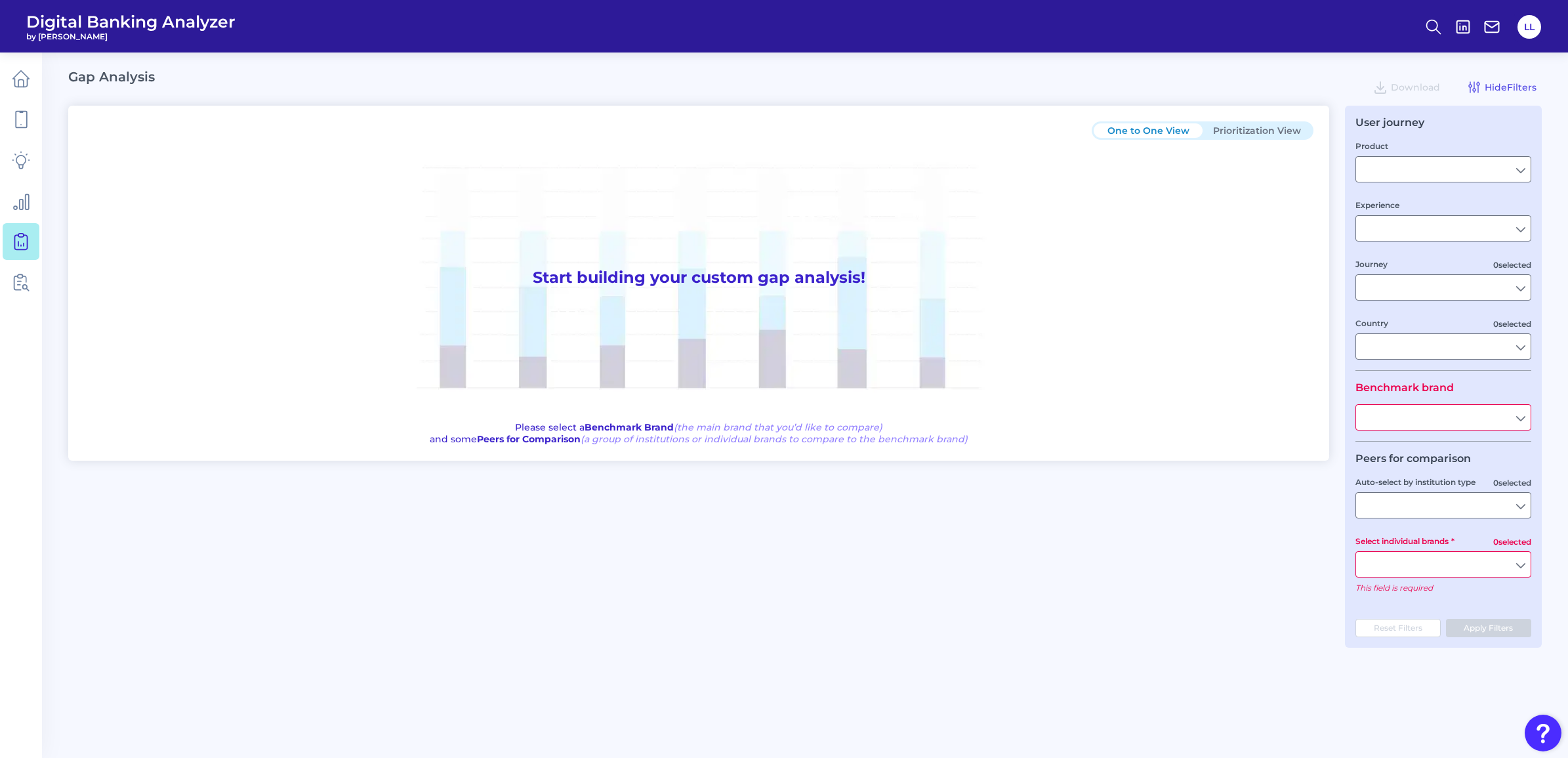
type input "All Select individual brands"
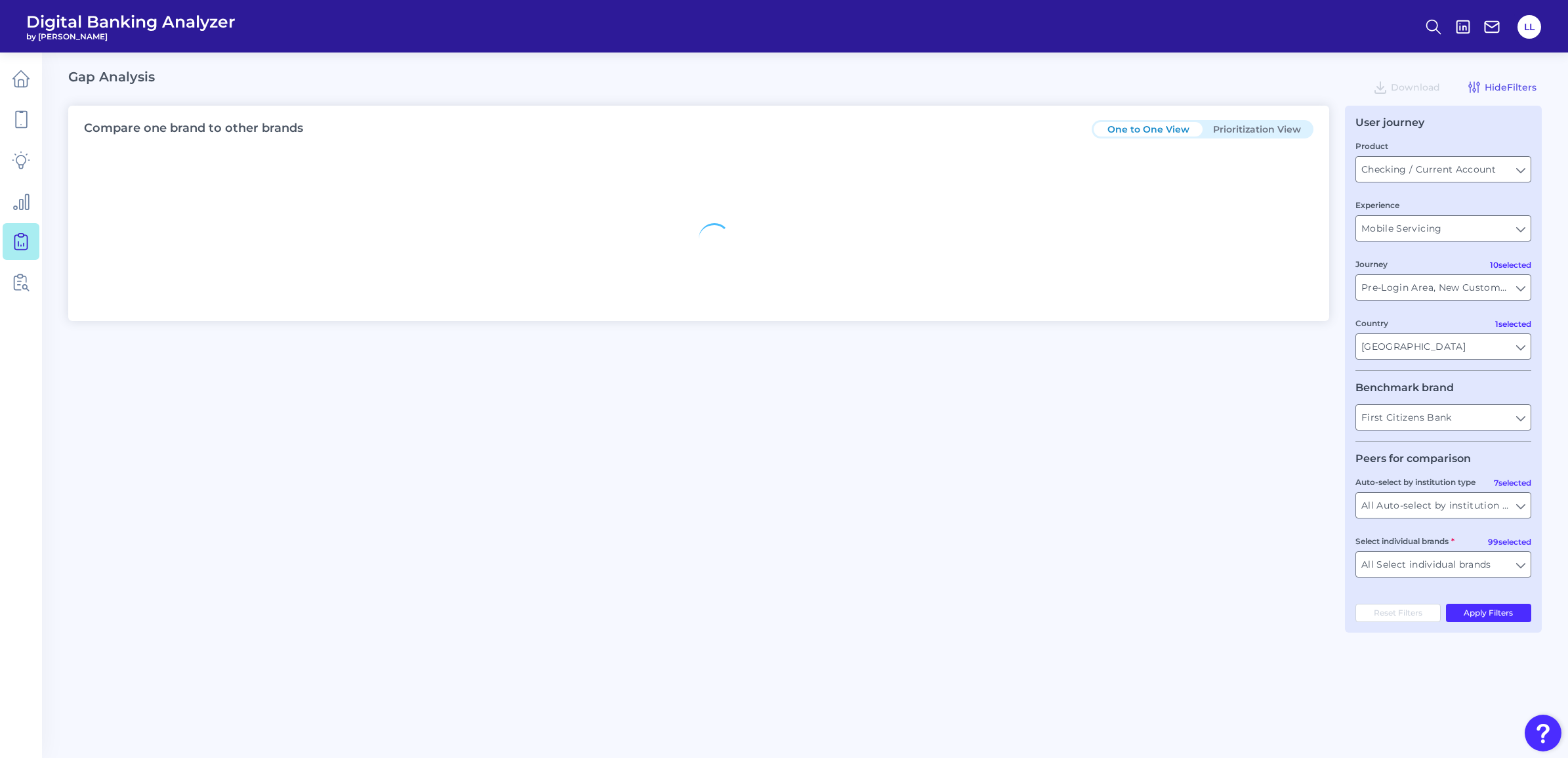
type input "All Journeys"
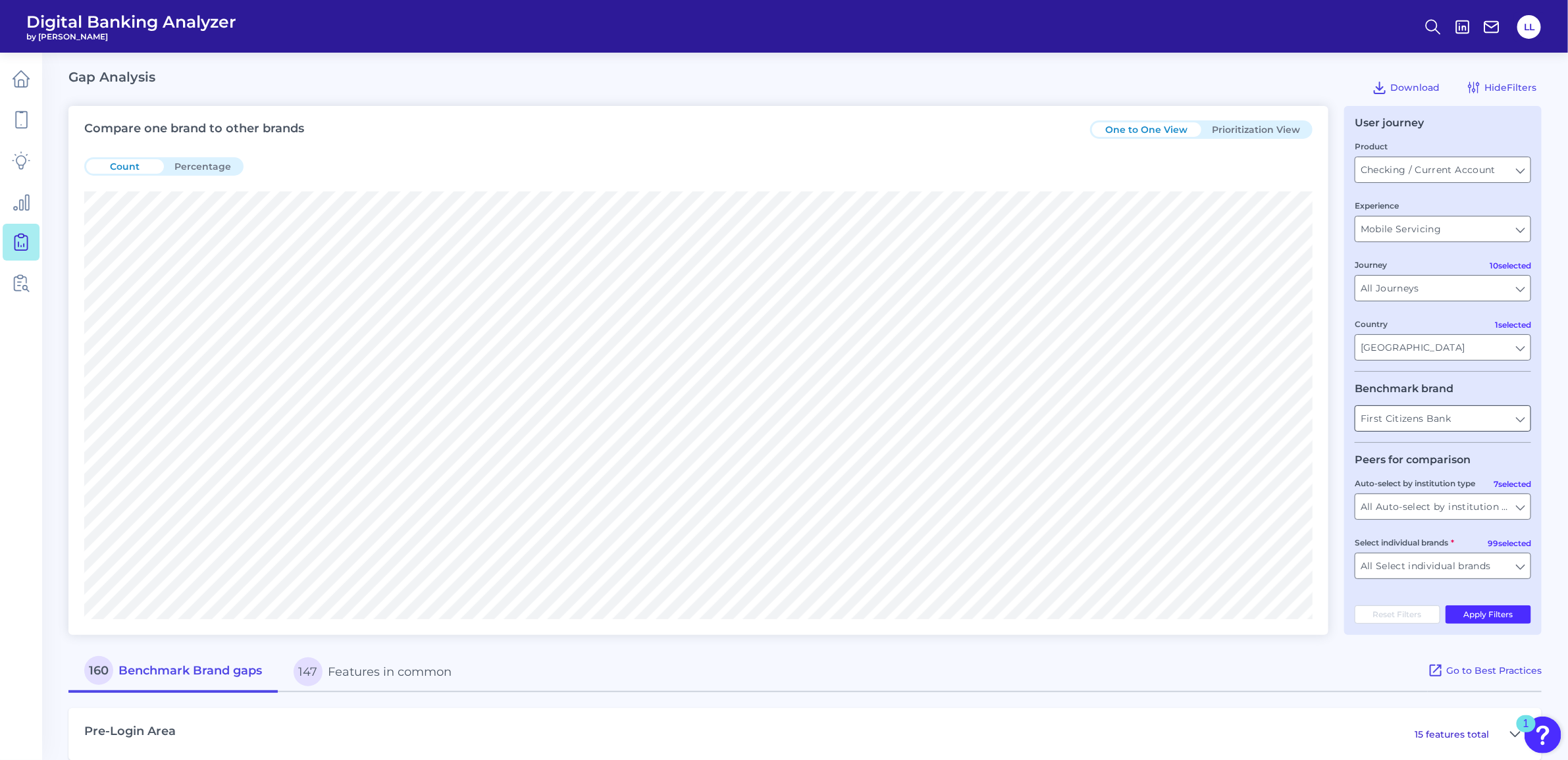
click at [1521, 420] on input "First Citizens Bank" at bounding box center [1442, 418] width 175 height 25
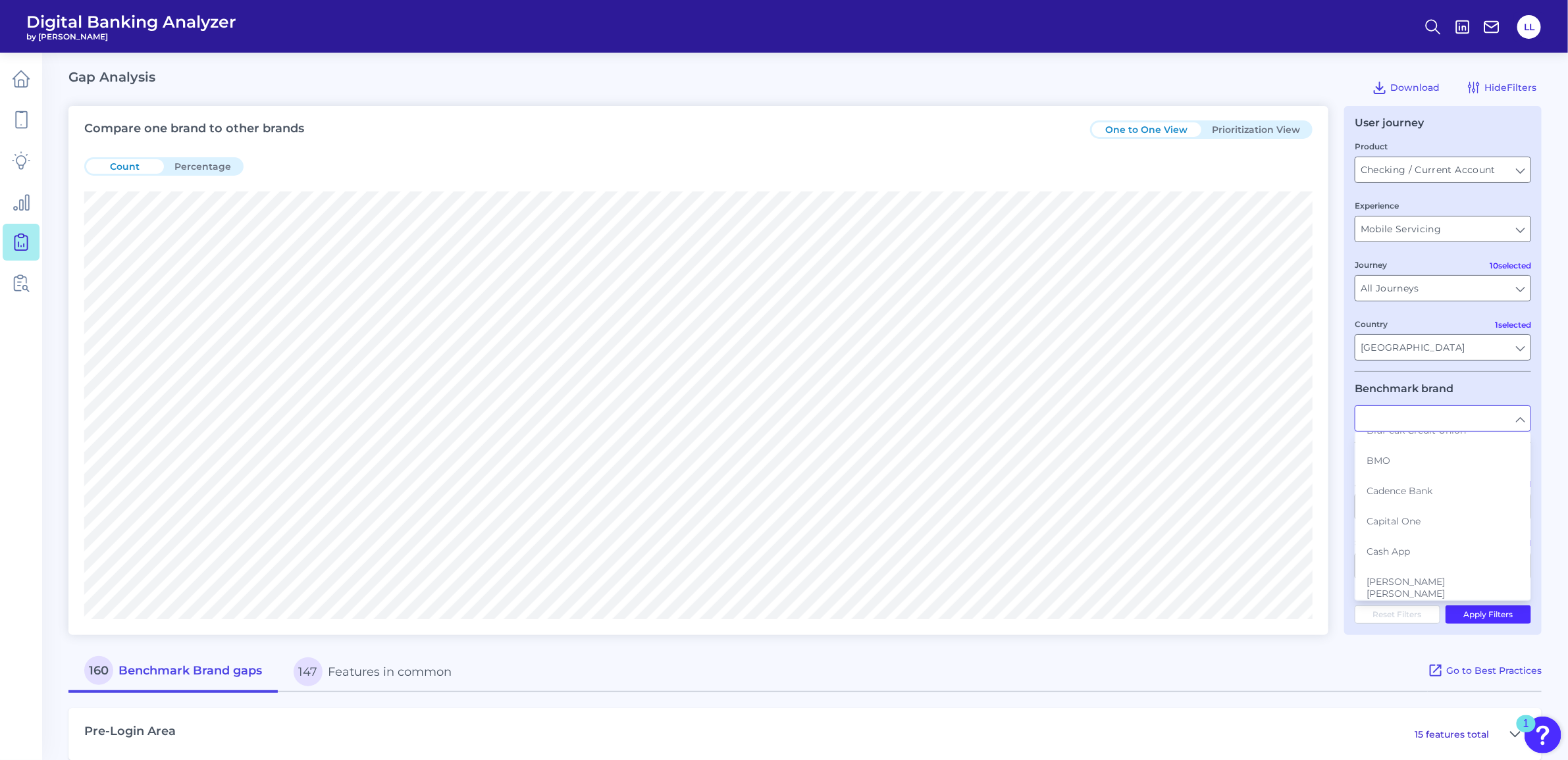
scroll to position [493, 0]
click at [1406, 566] on span "CIT Bank" at bounding box center [1387, 571] width 41 height 12
type input "CIT Bank"
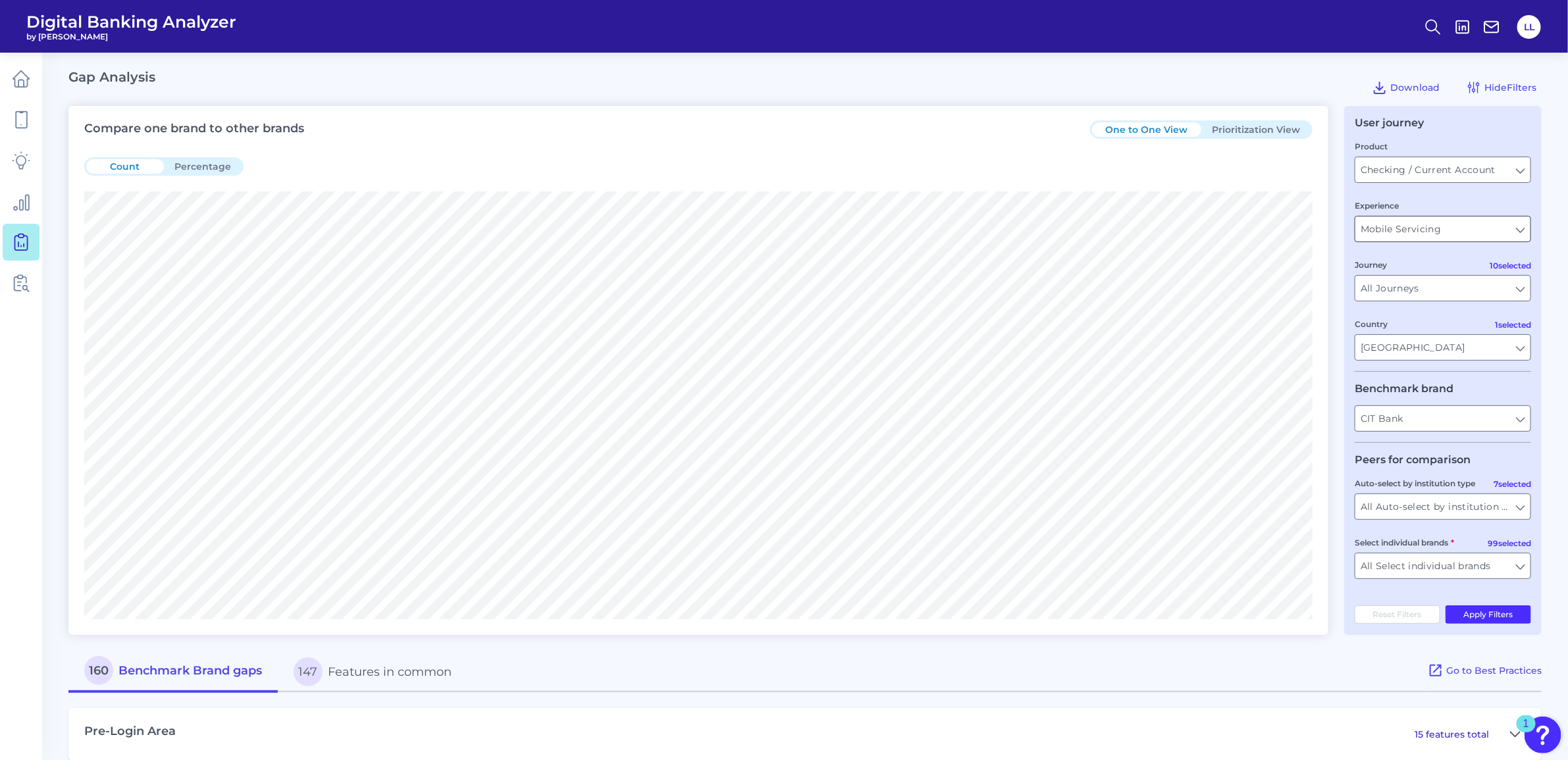
click at [1524, 234] on input "Mobile Servicing" at bounding box center [1442, 229] width 175 height 25
click at [1436, 284] on span "Desktop Servicing" at bounding box center [1409, 288] width 85 height 12
type input "Desktop Servicing"
click at [1436, 284] on input "All Journeys" at bounding box center [1442, 288] width 175 height 25
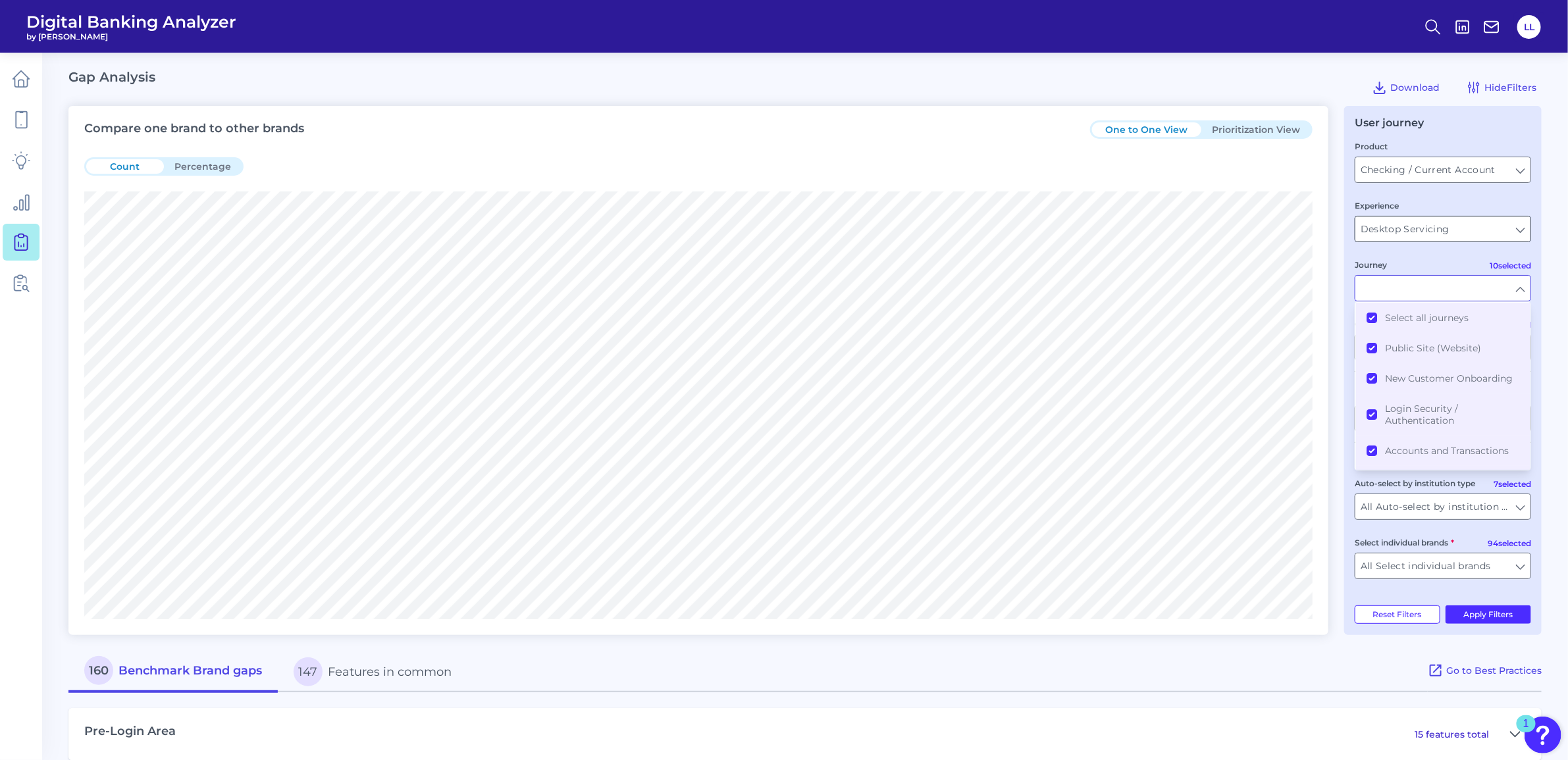
click at [1524, 236] on input "Desktop Servicing" at bounding box center [1442, 229] width 175 height 25
type input "All Journeys"
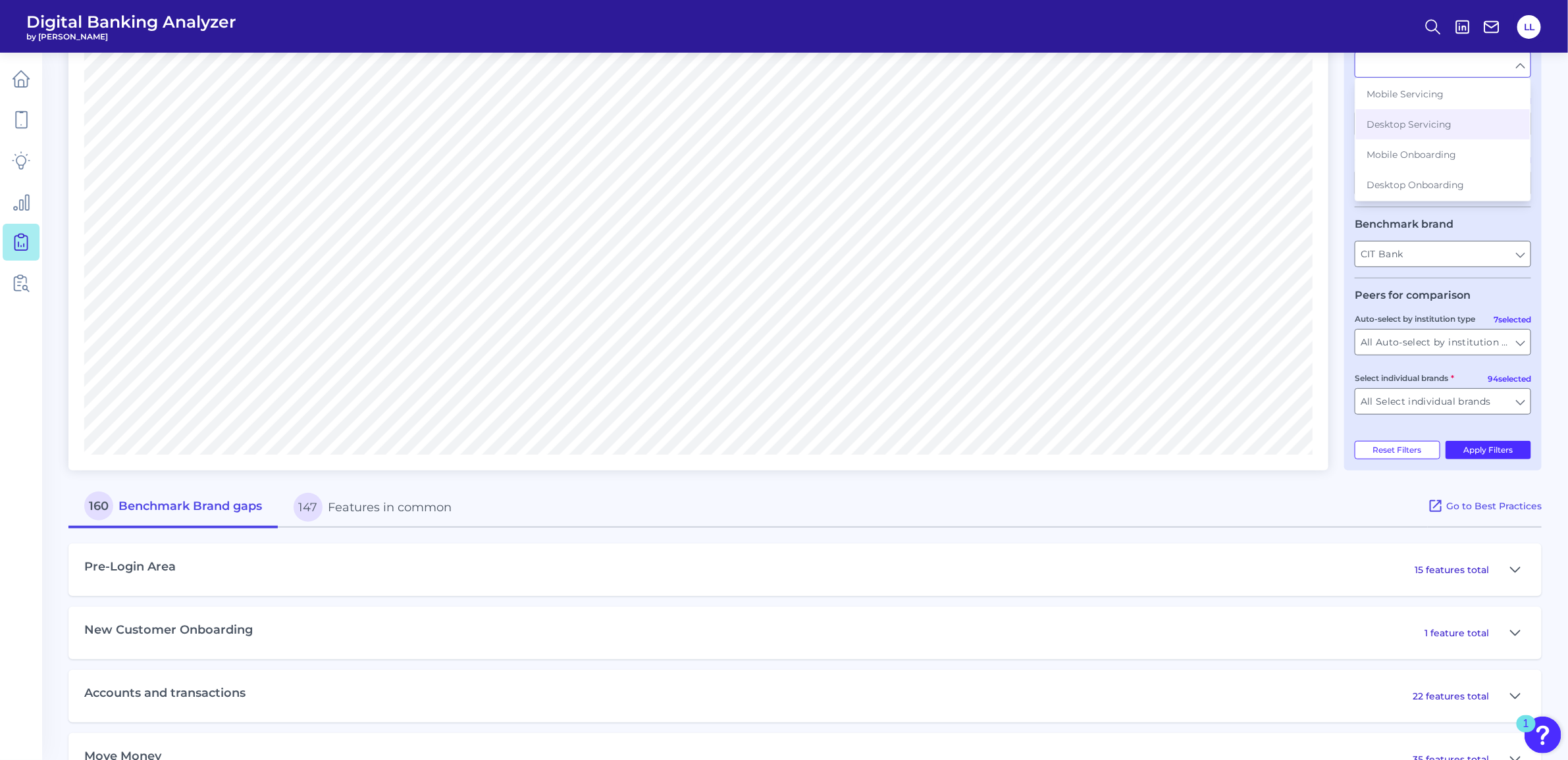
scroll to position [0, 0]
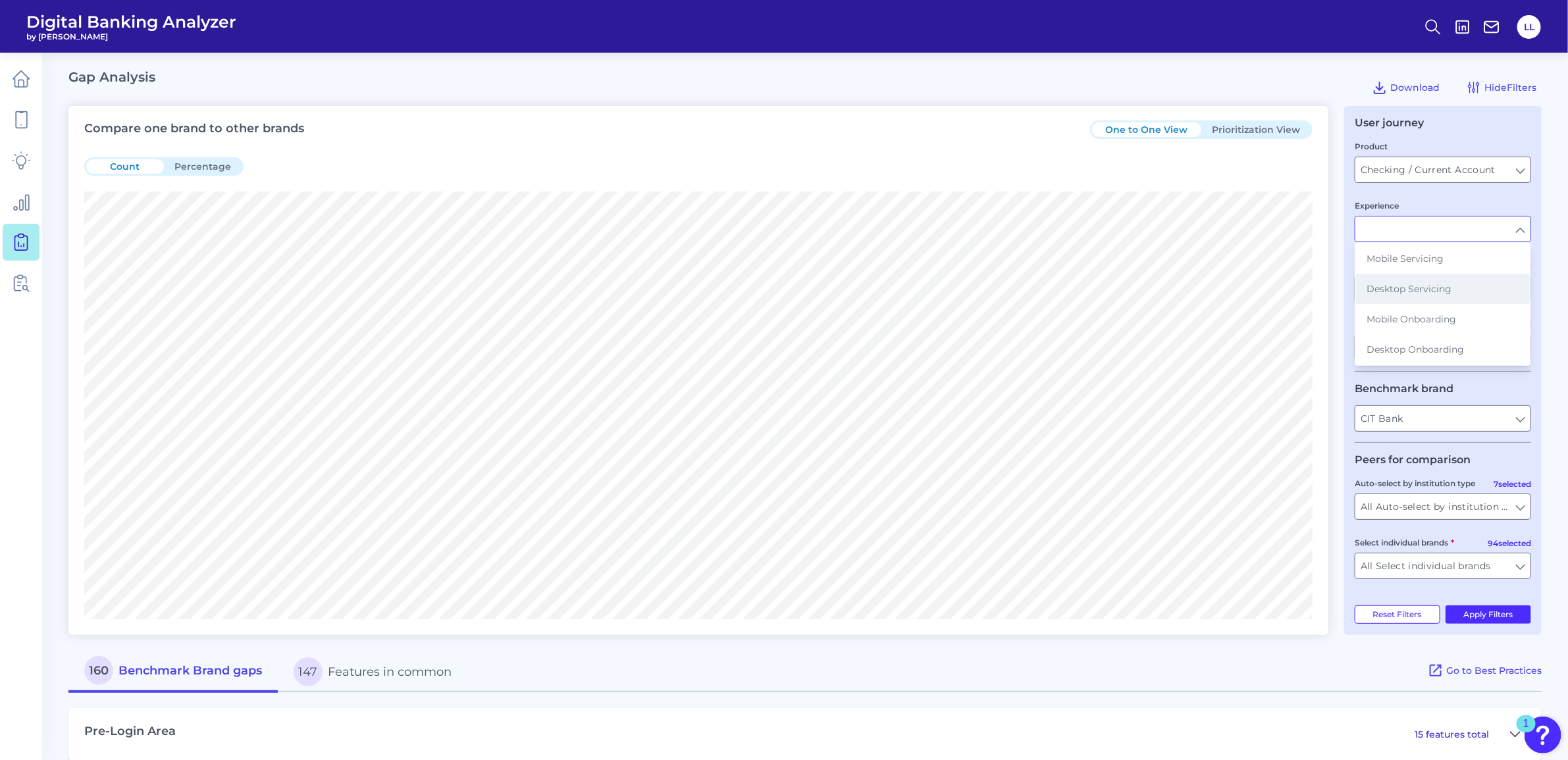
click at [1403, 290] on span "Desktop Servicing" at bounding box center [1409, 288] width 85 height 12
type input "Desktop Servicing"
click at [1419, 509] on input "All Auto-select by institution types" at bounding box center [1442, 507] width 175 height 25
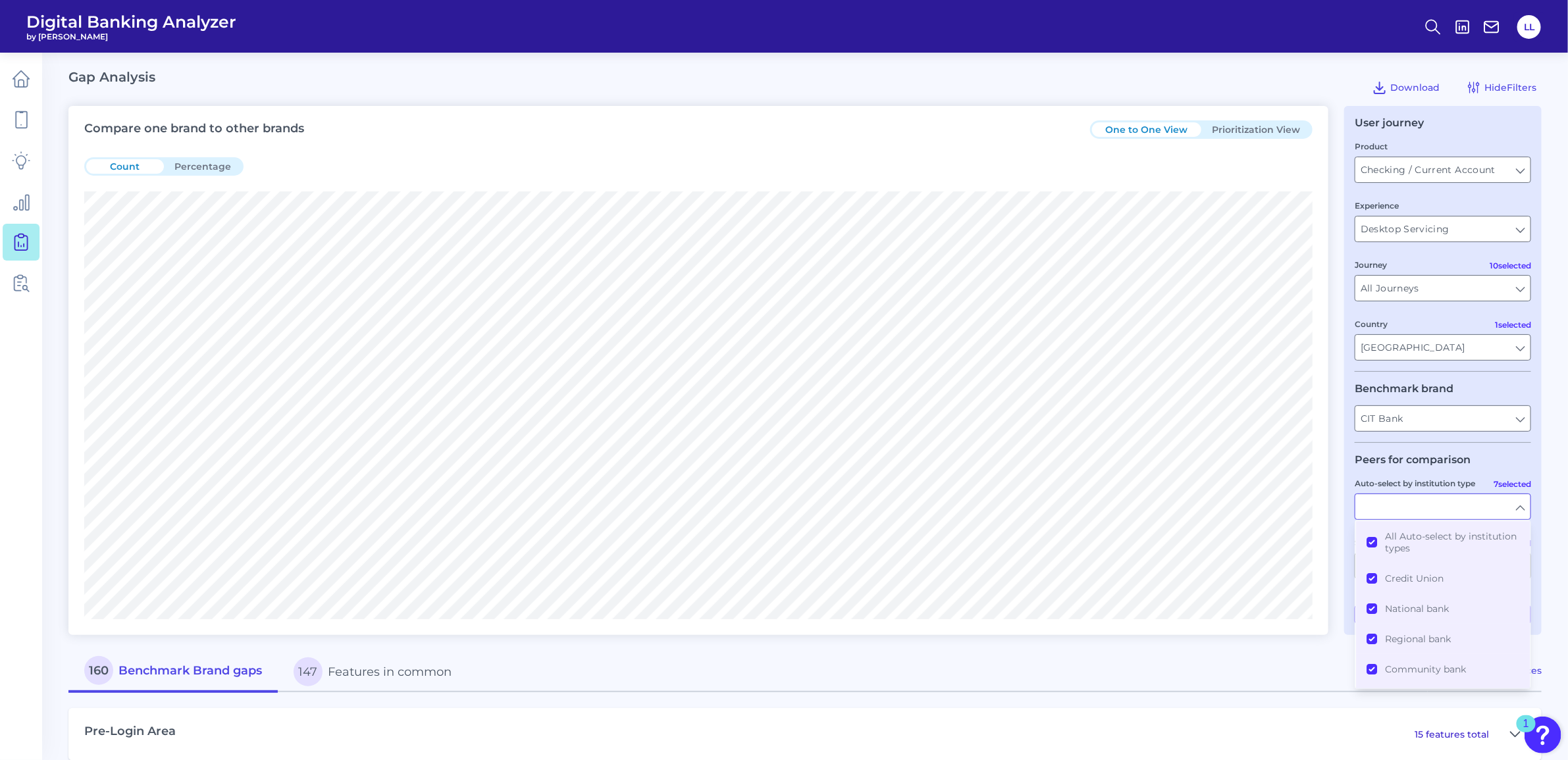
type input "All Auto-select by institution types"
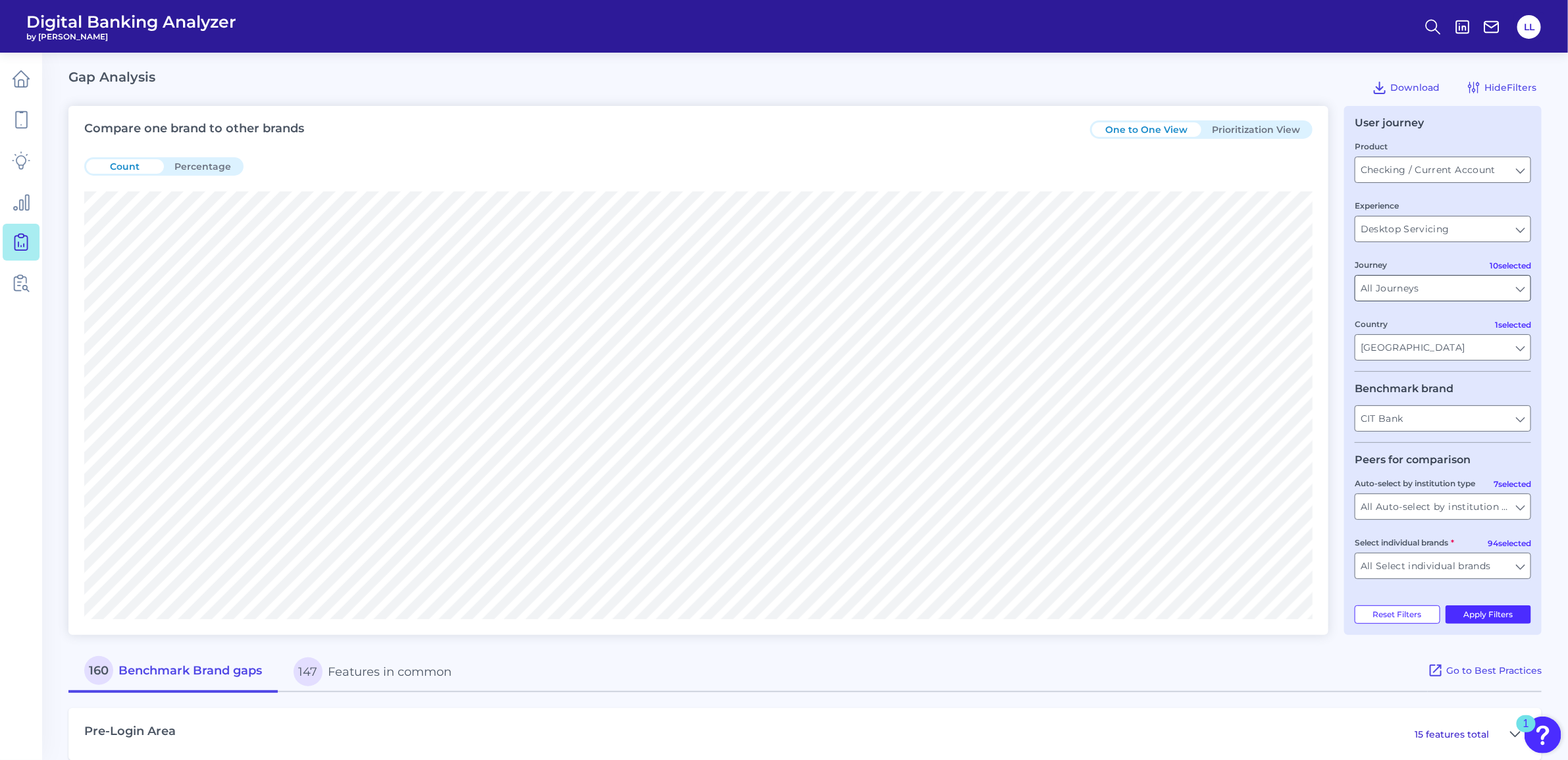
click at [1521, 288] on input "All Journeys" at bounding box center [1442, 288] width 175 height 25
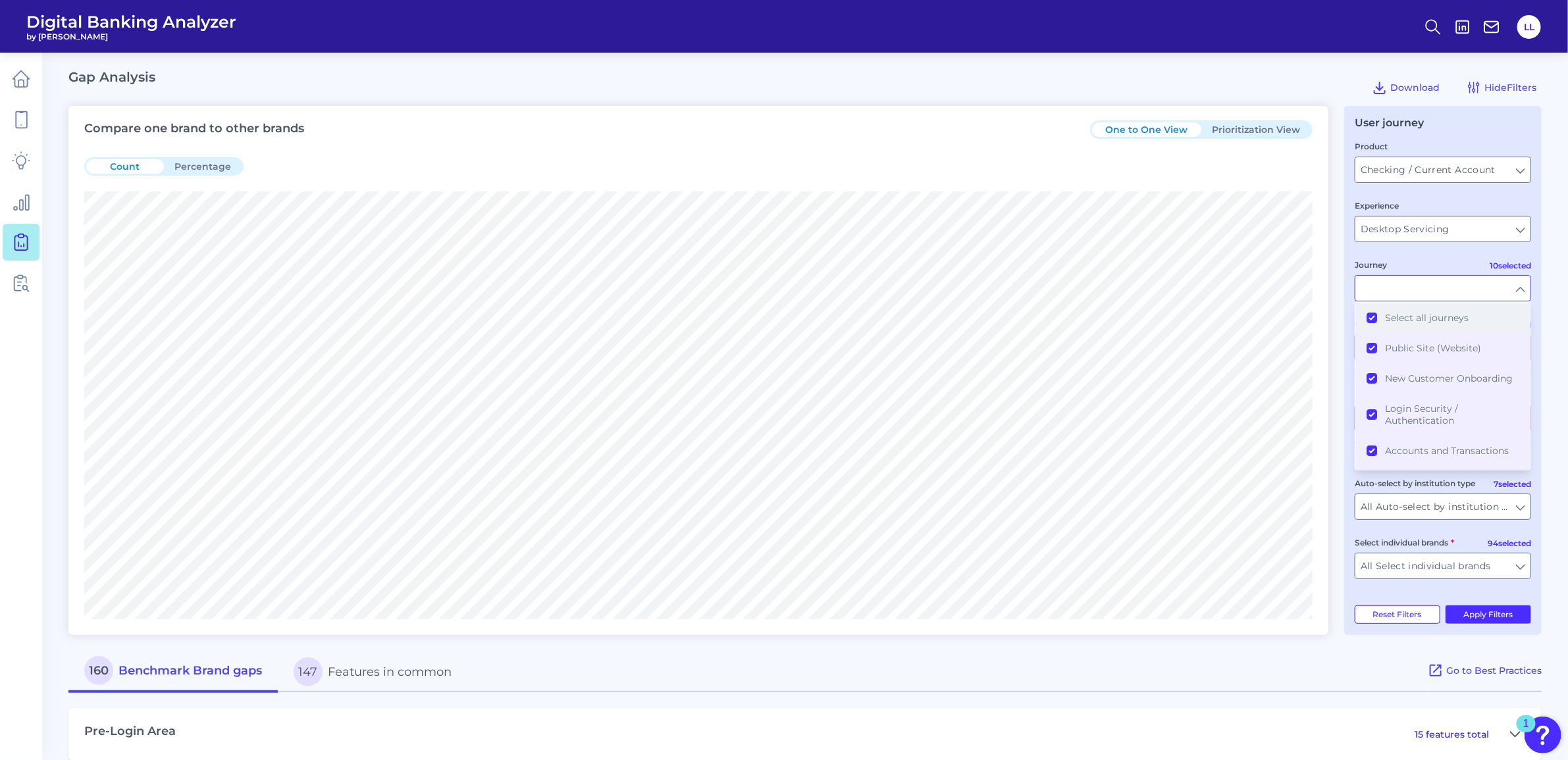
click at [1369, 317] on button "Select all journeys" at bounding box center [1442, 317] width 173 height 30
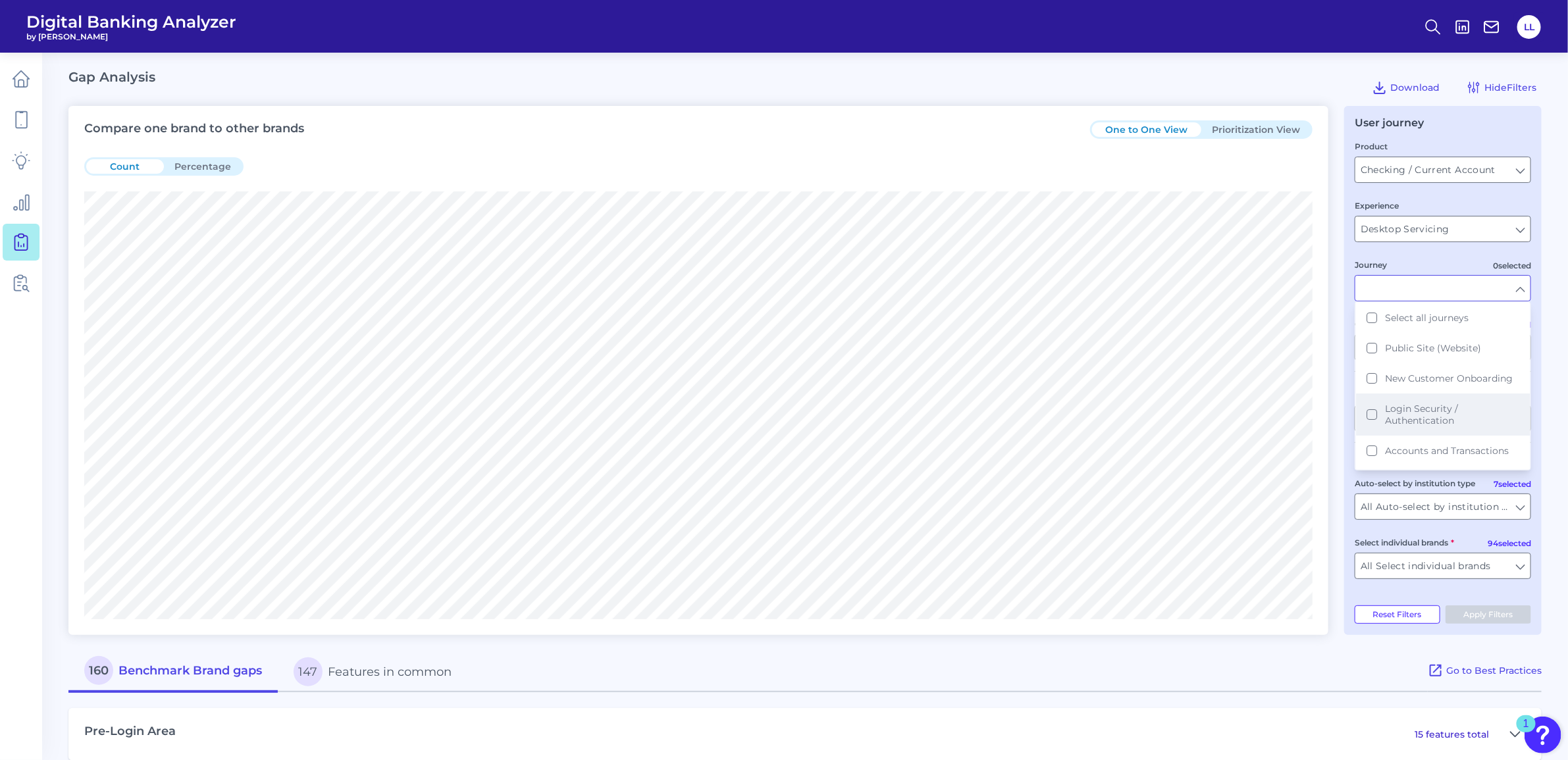
scroll to position [164, 0]
click at [1374, 416] on button "Alerts" at bounding box center [1442, 418] width 173 height 30
click at [1495, 613] on button "Apply Filters" at bounding box center [1488, 614] width 86 height 18
type input "Alerts"
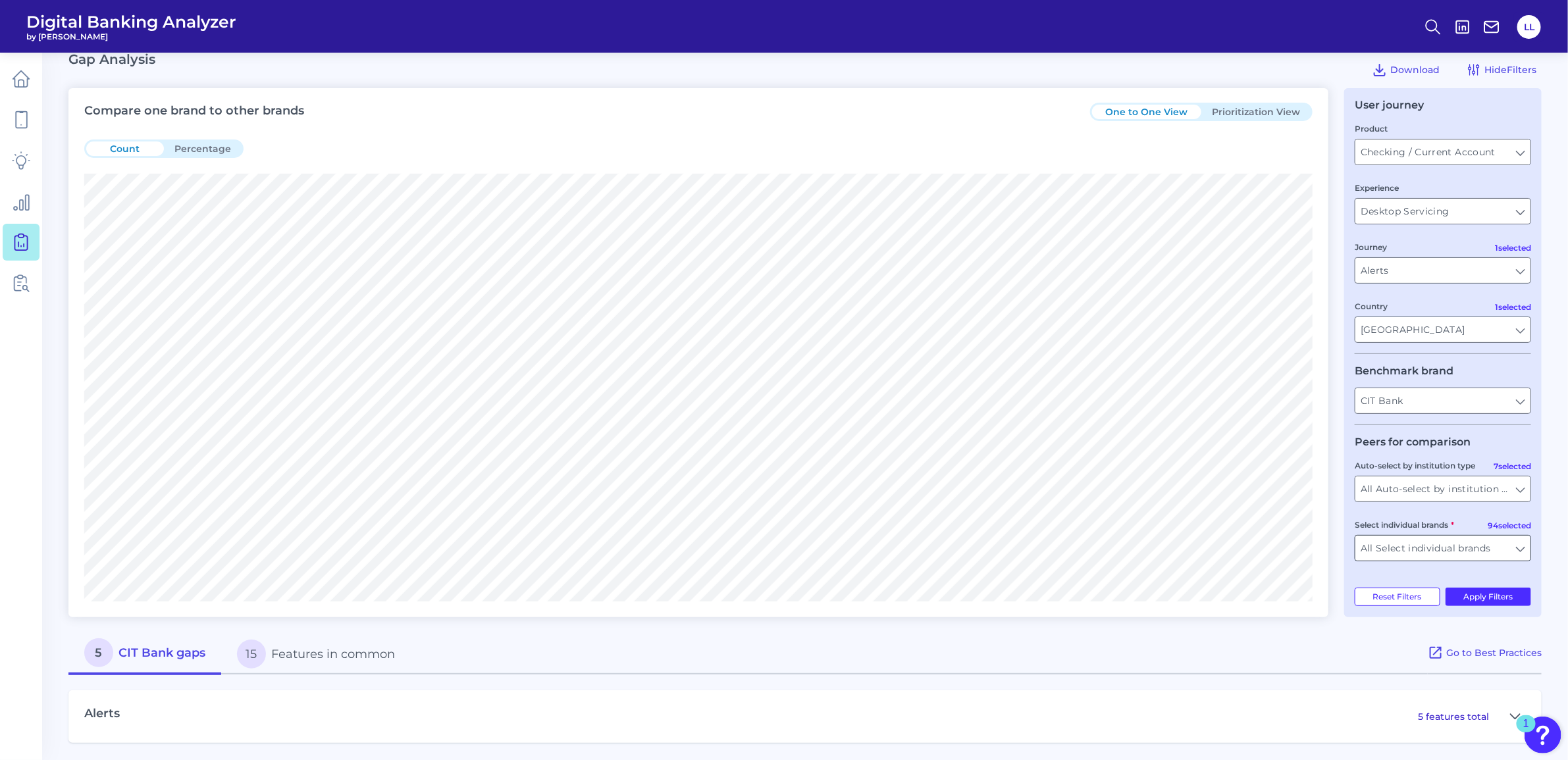
scroll to position [22, 0]
click at [1511, 707] on icon at bounding box center [1515, 713] width 11 height 15
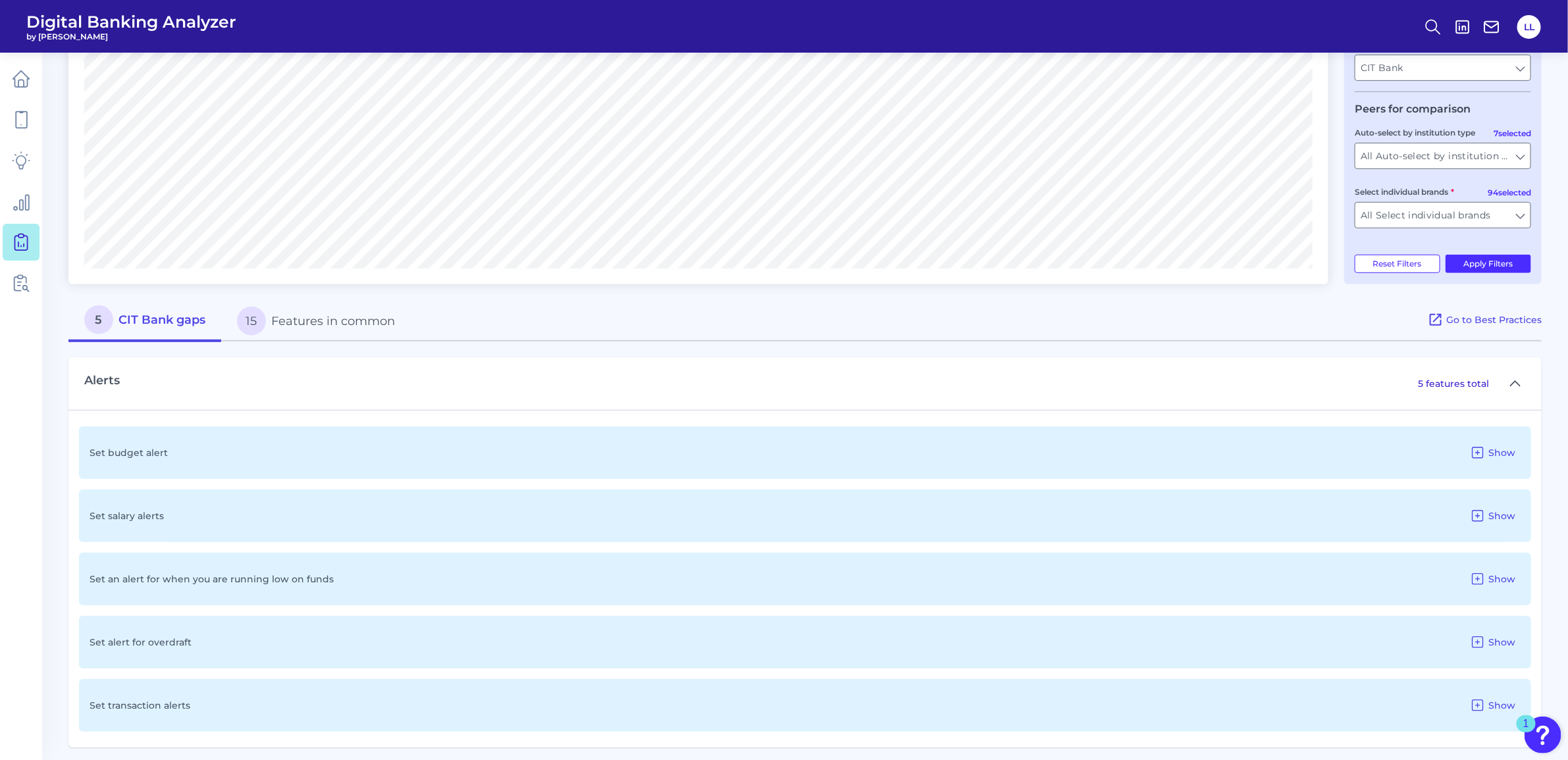
scroll to position [359, 0]
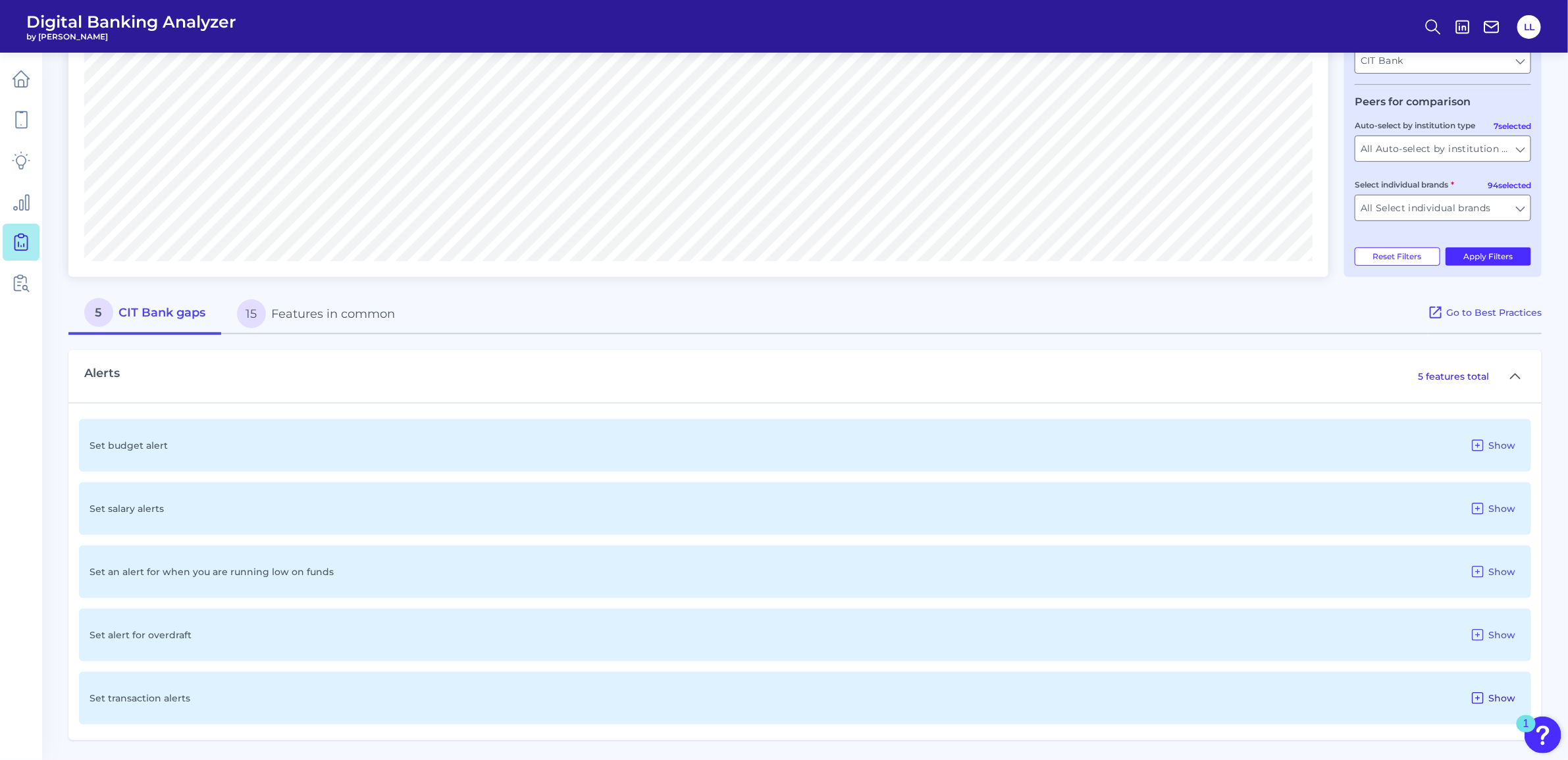
click at [1475, 697] on icon at bounding box center [1477, 697] width 15 height 15
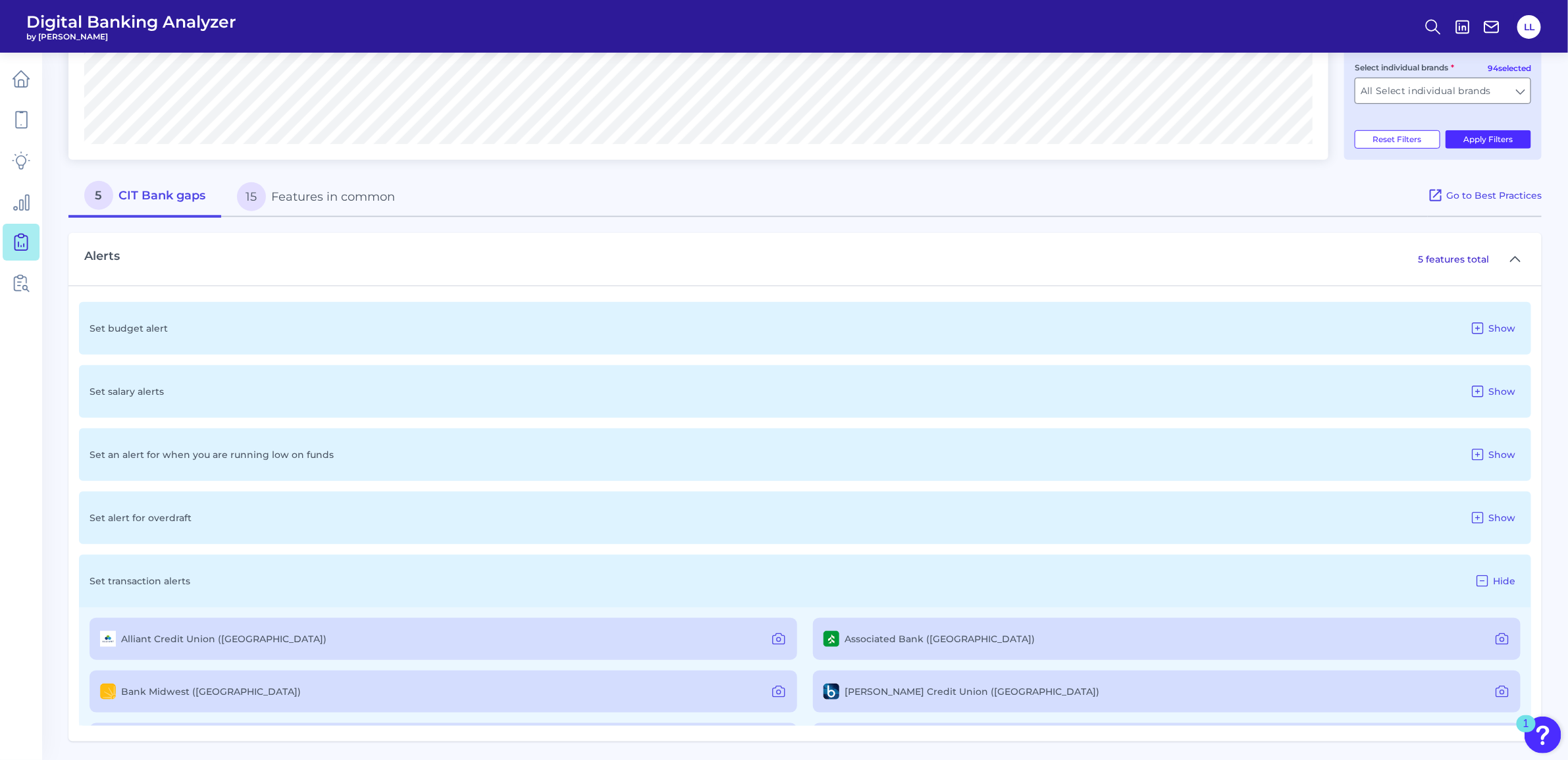
scroll to position [478, 0]
click at [1481, 449] on icon at bounding box center [1477, 453] width 15 height 15
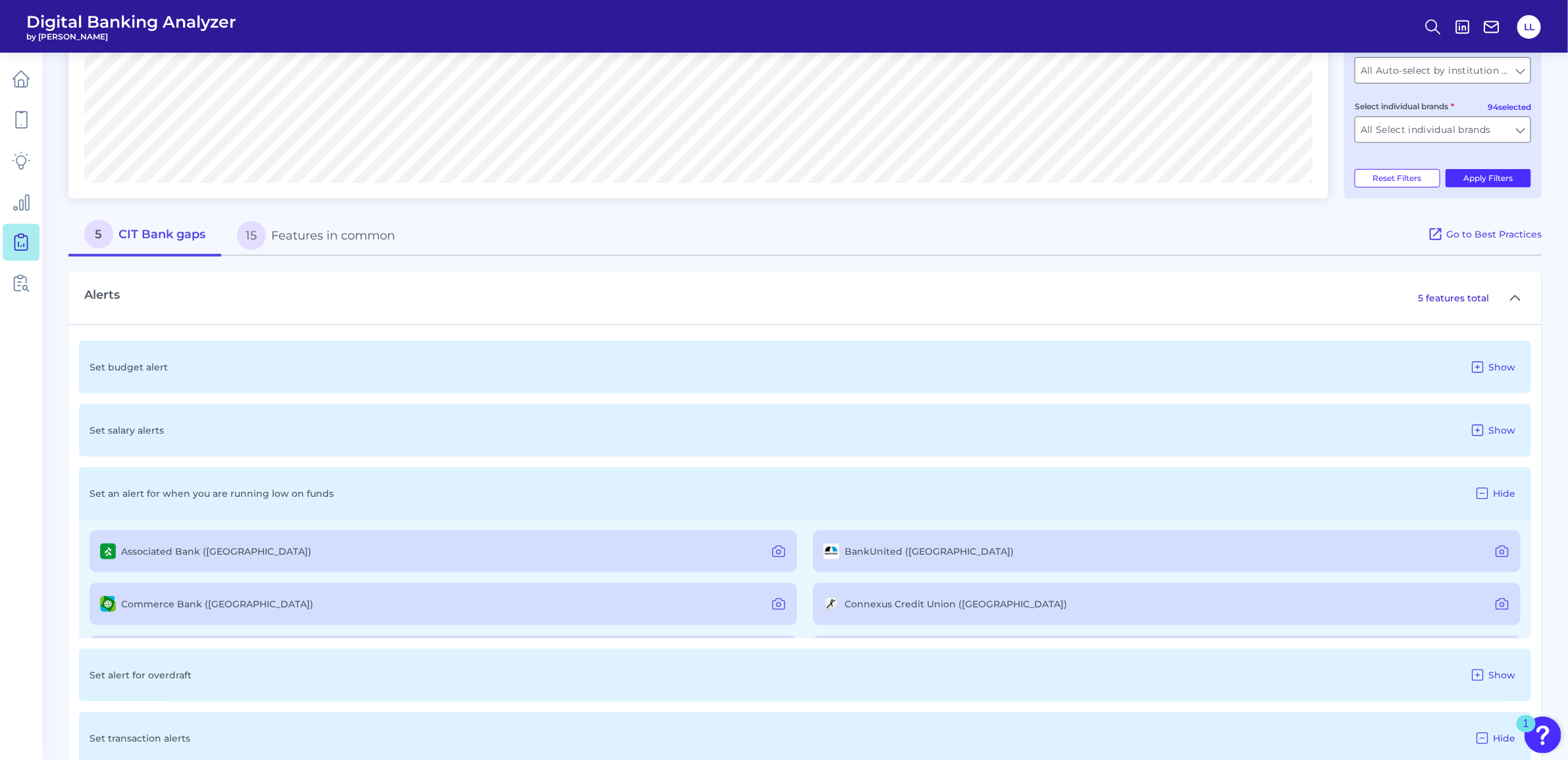
scroll to position [432, 0]
click at [1494, 493] on span "Hide" at bounding box center [1504, 498] width 23 height 12
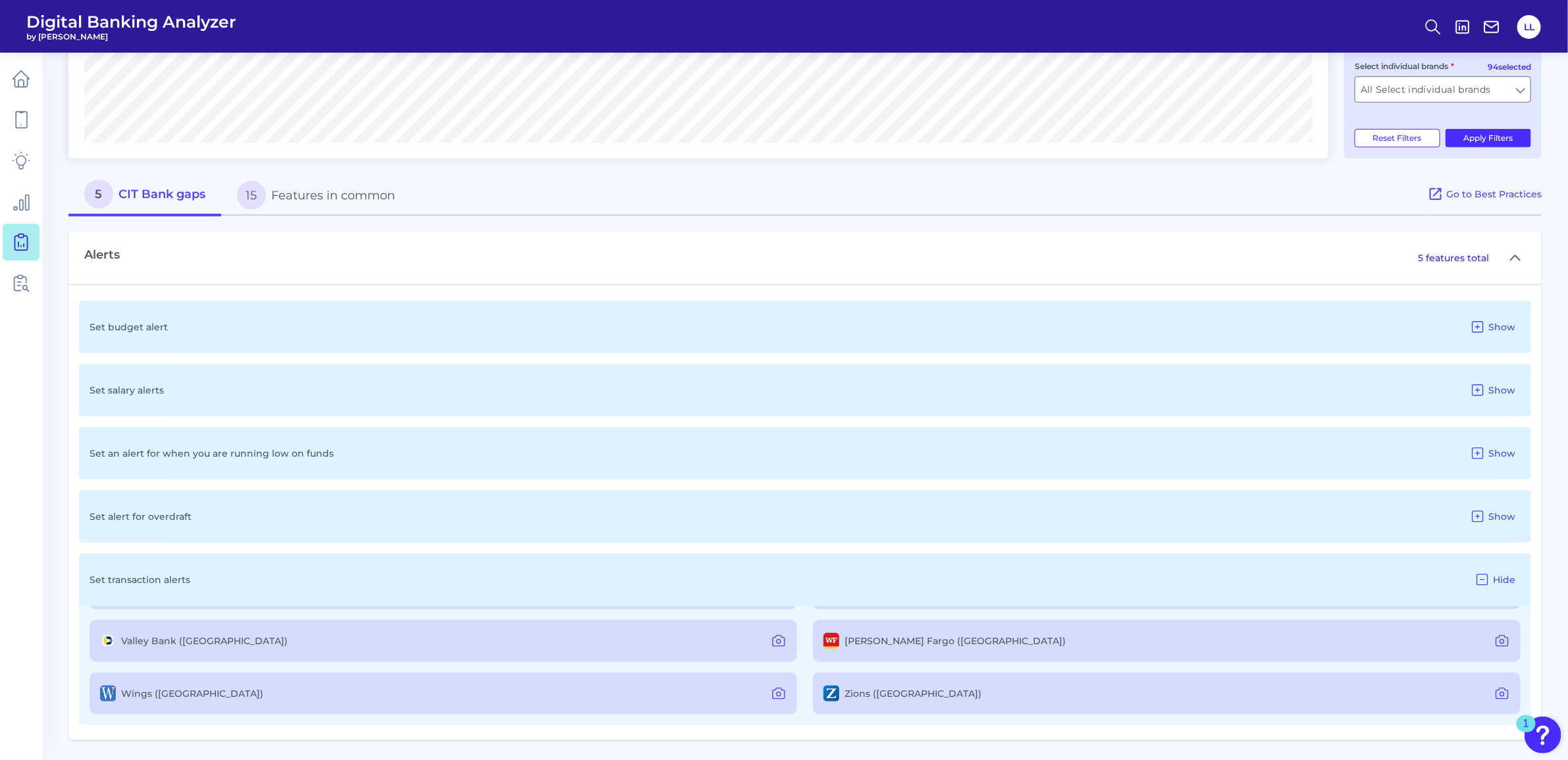
scroll to position [809, 0]
